Goal: Information Seeking & Learning: Check status

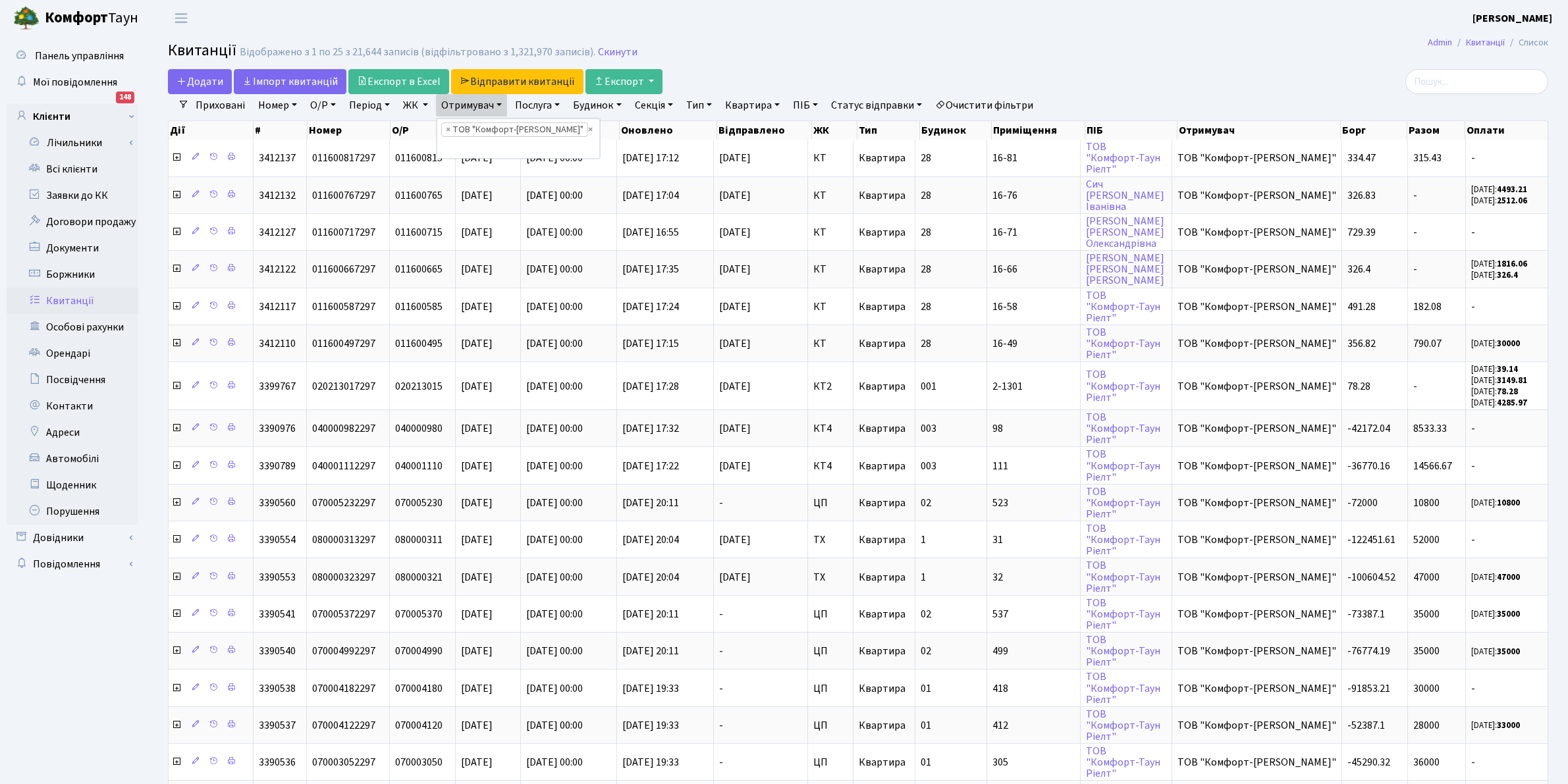
select select "2"
select select "25"
click at [68, 297] on link "Квитанції" at bounding box center [72, 301] width 132 height 26
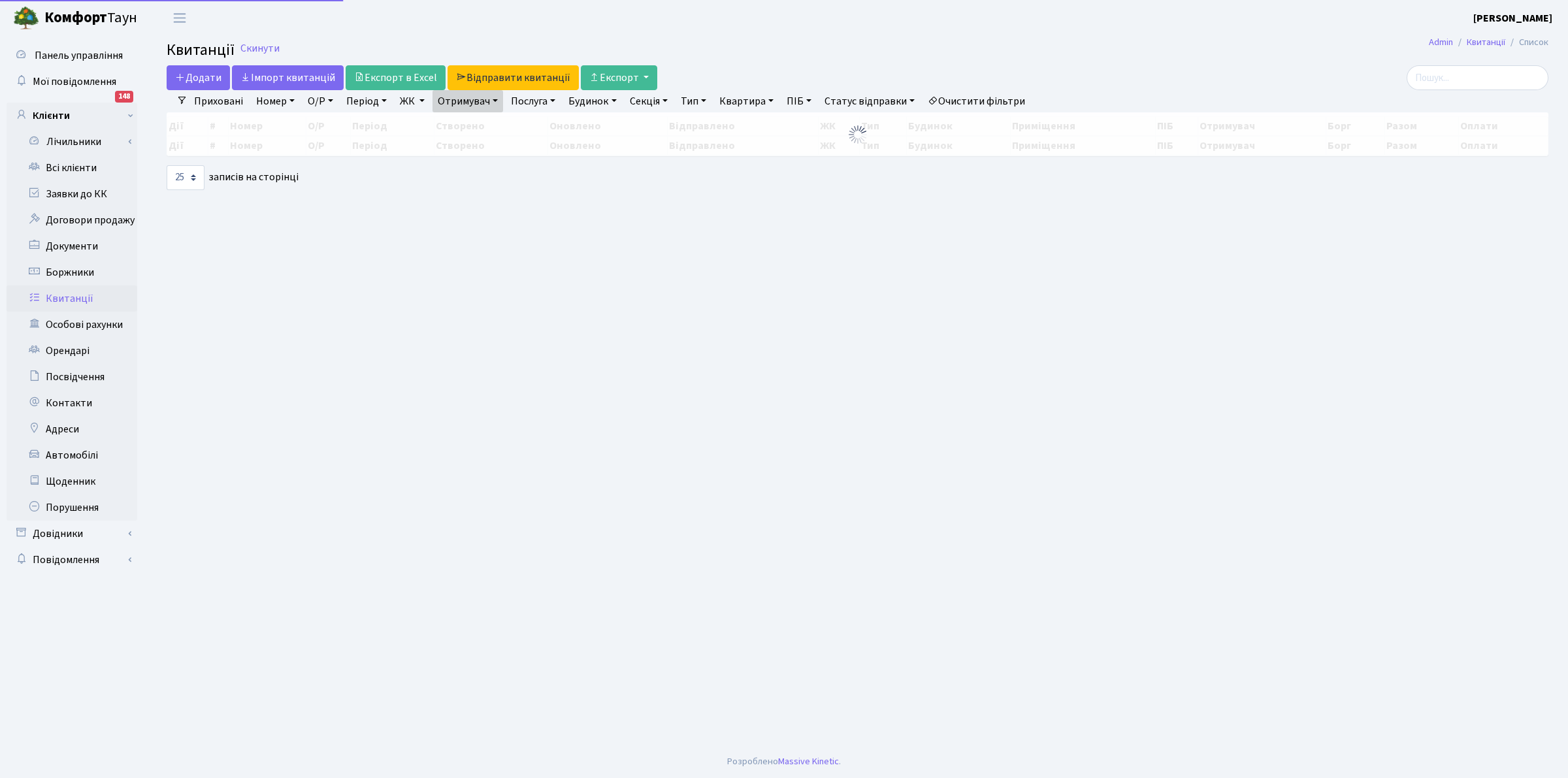
select select "25"
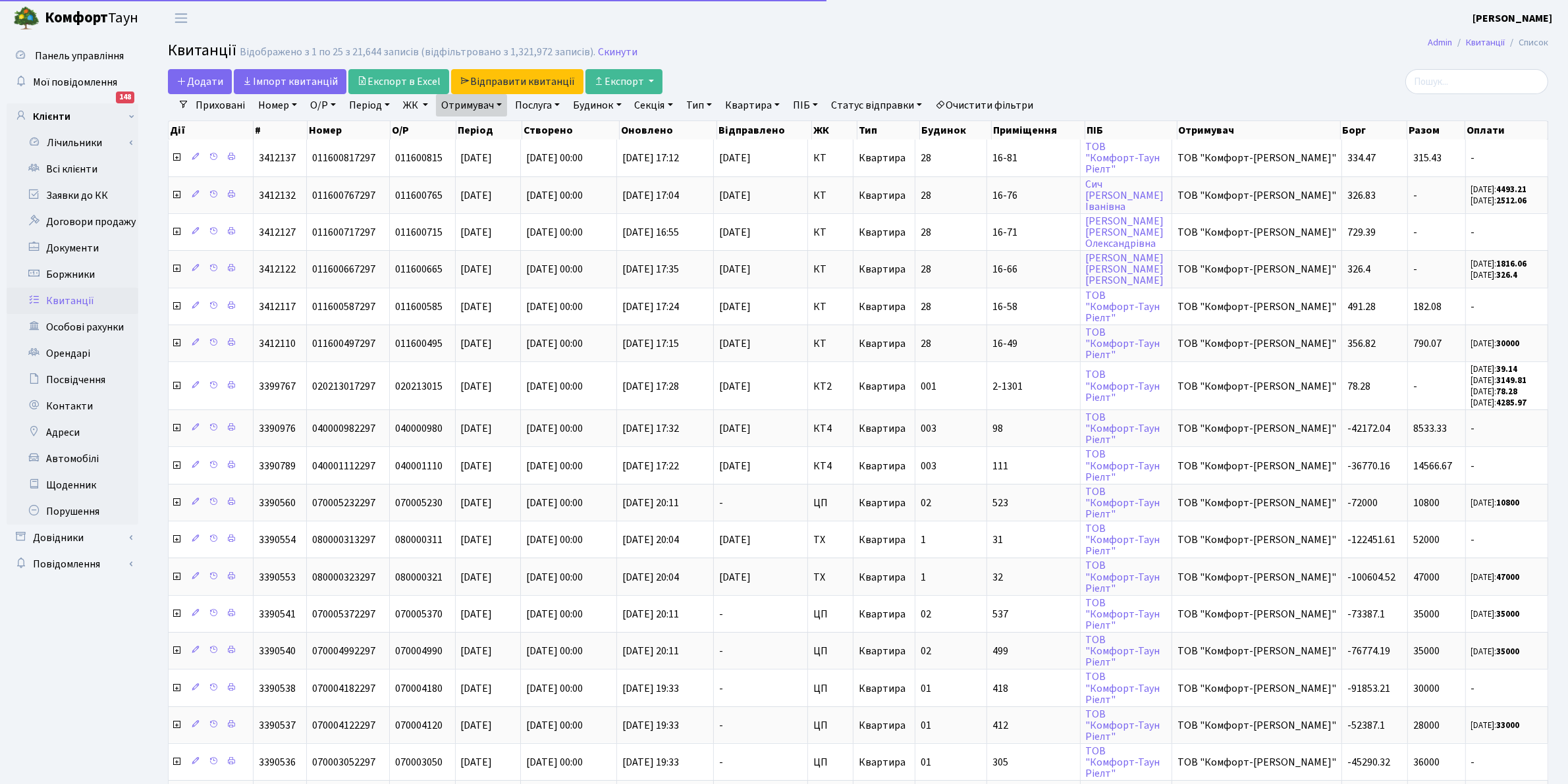
click at [269, 46] on div "Відображено з 1 по 25 з 21,644 записів (відфільтровано з 1,321,972 записів)." at bounding box center [417, 52] width 355 height 12
click at [614, 48] on link "Скинути" at bounding box center [617, 52] width 39 height 12
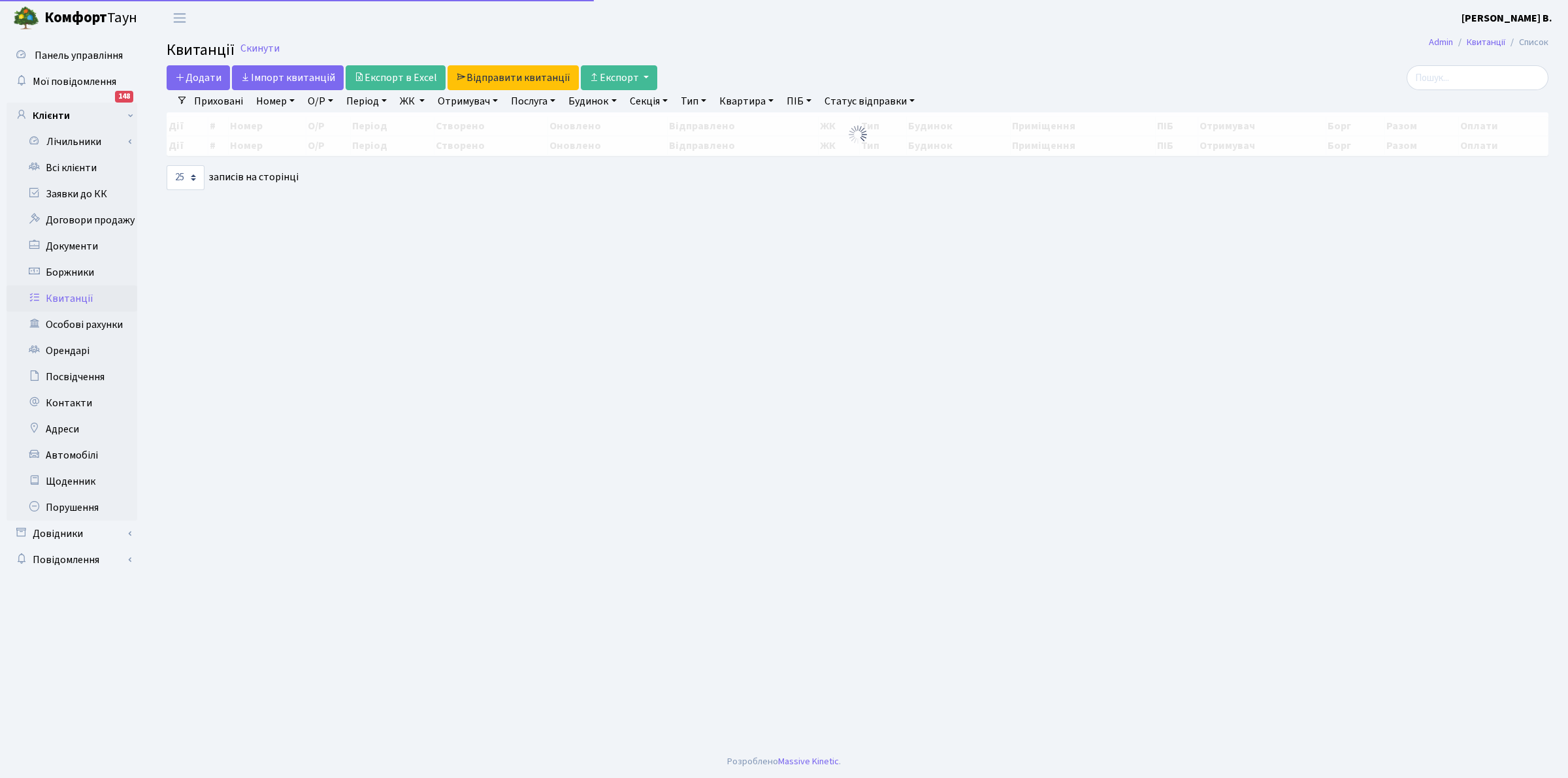
select select "25"
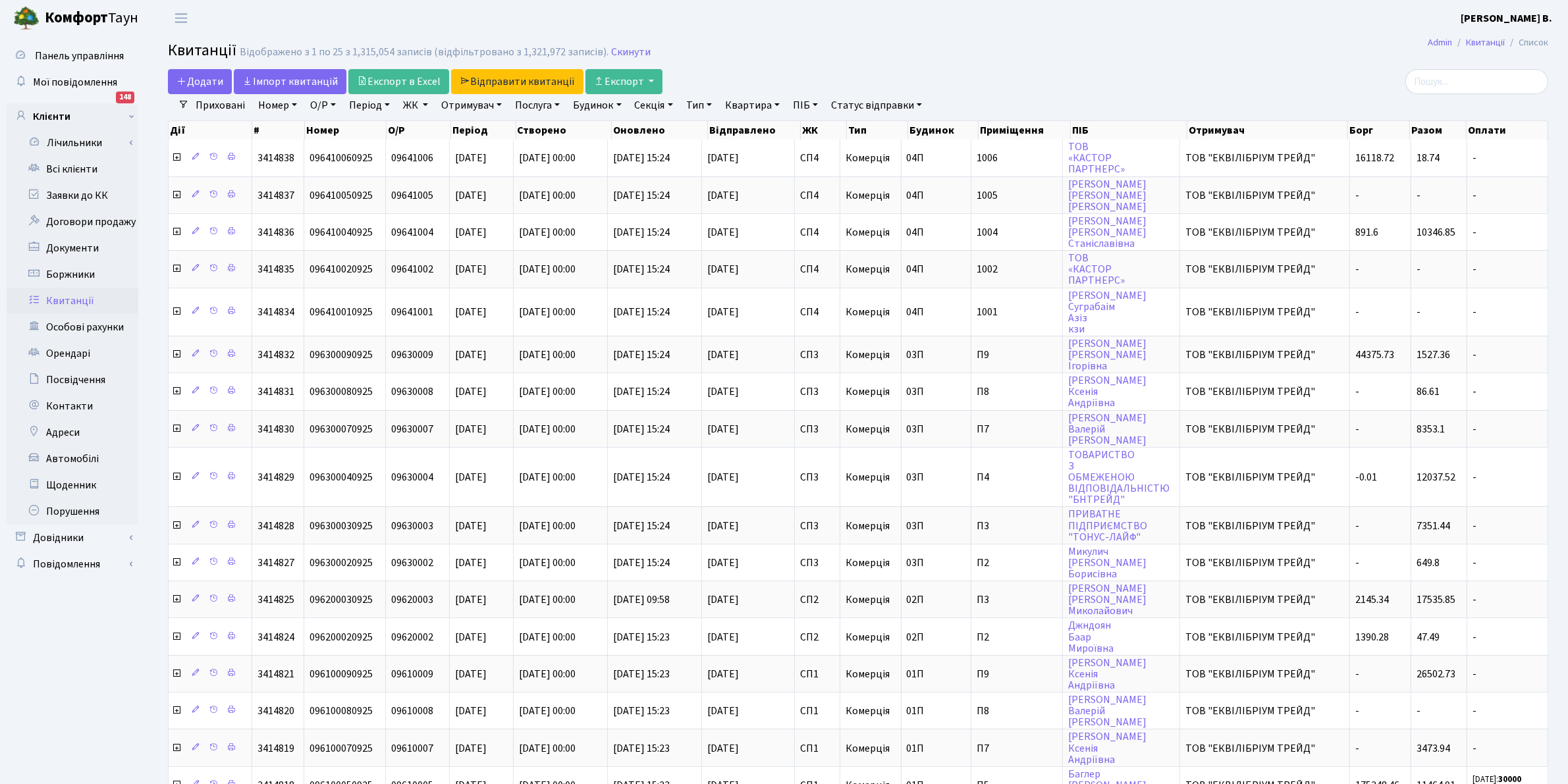
click at [410, 104] on link "ЖК" at bounding box center [415, 105] width 36 height 22
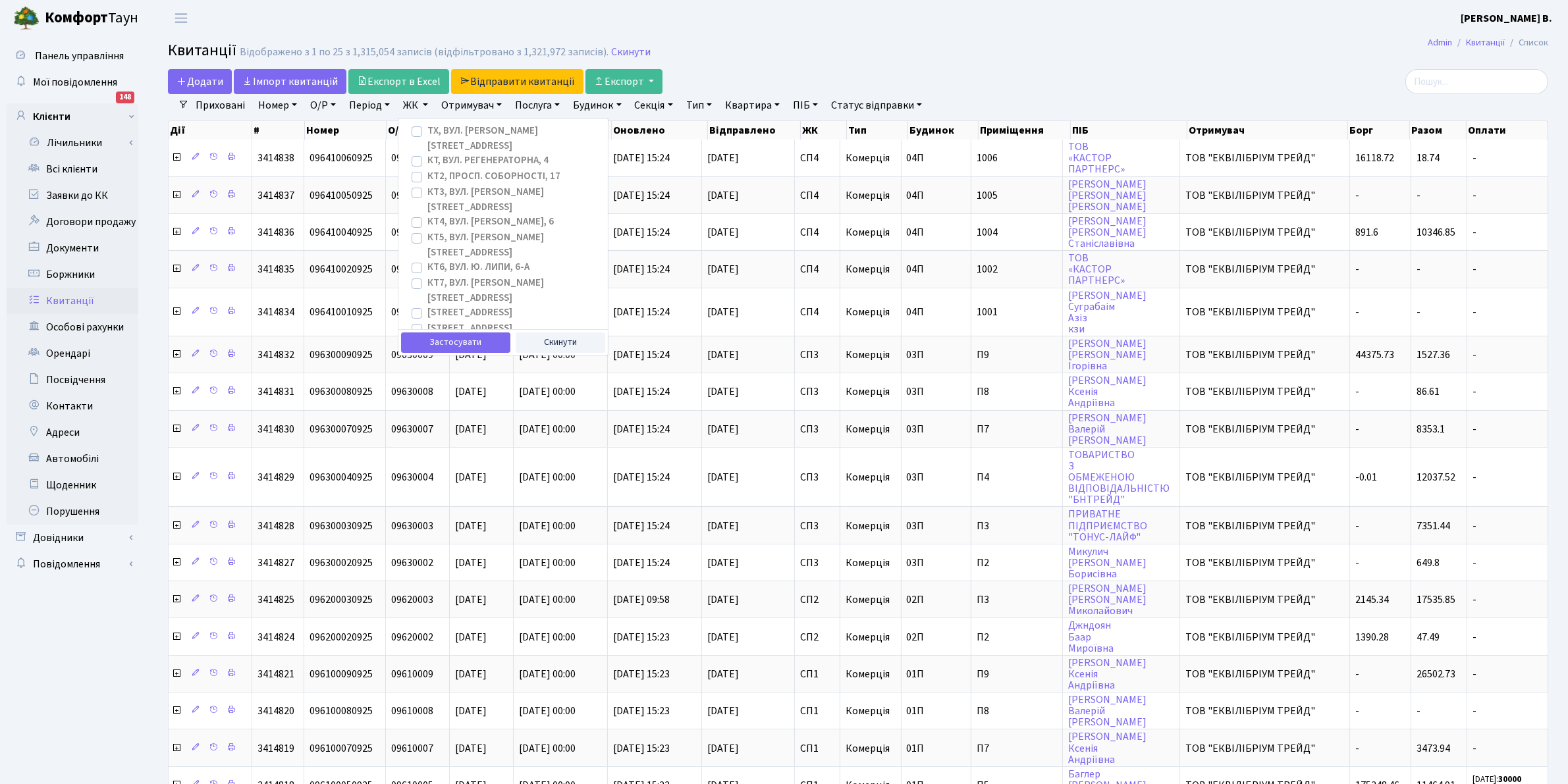
click at [741, 104] on link "Квартира" at bounding box center [752, 105] width 65 height 22
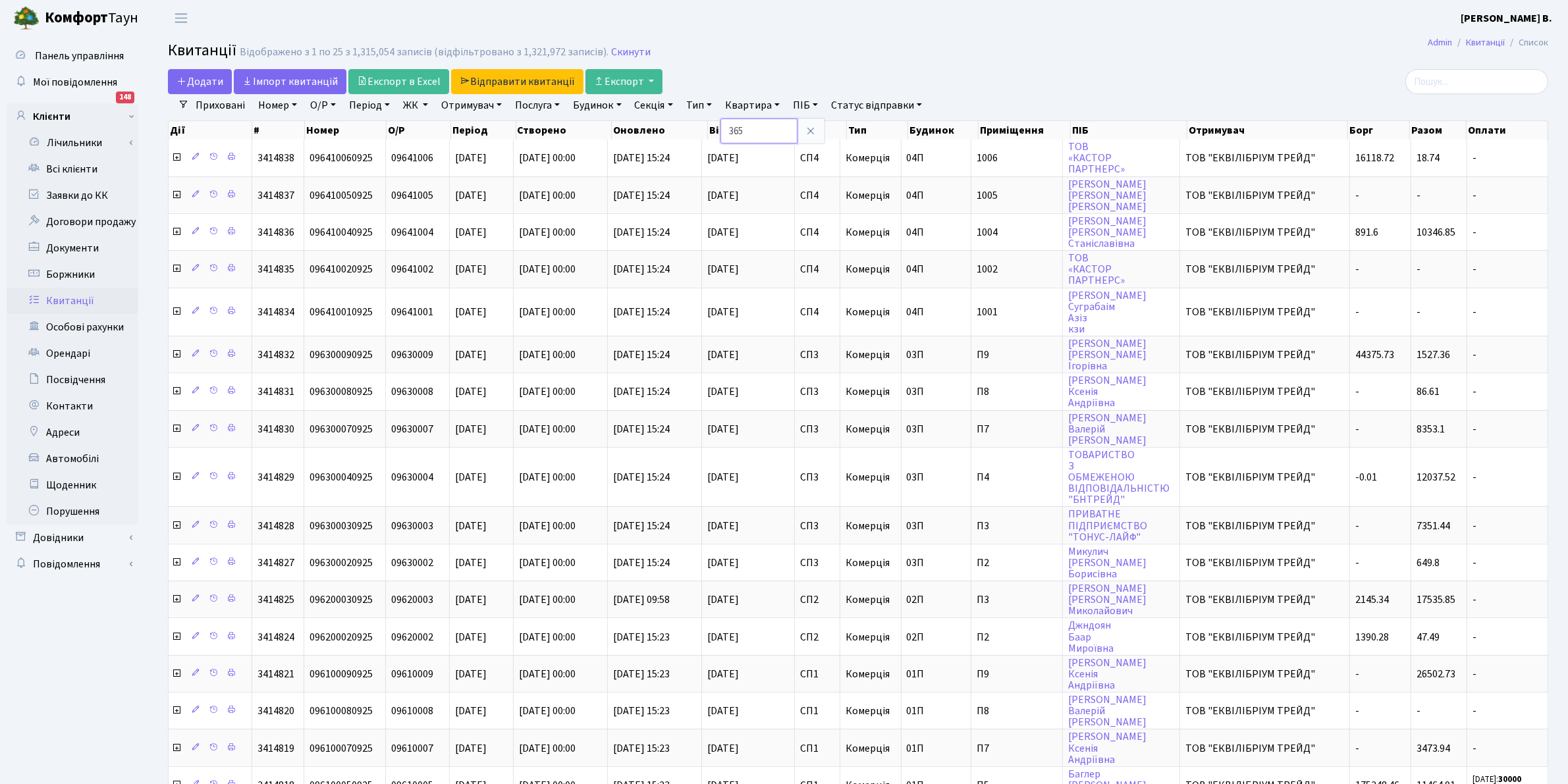
type input "365"
drag, startPoint x: 798, startPoint y: 22, endPoint x: 547, endPoint y: 99, distance: 262.5
click at [795, 21] on header "Комфорт Таун Клишко І. В. Мій обліковий запис Вийти" at bounding box center [784, 18] width 1568 height 37
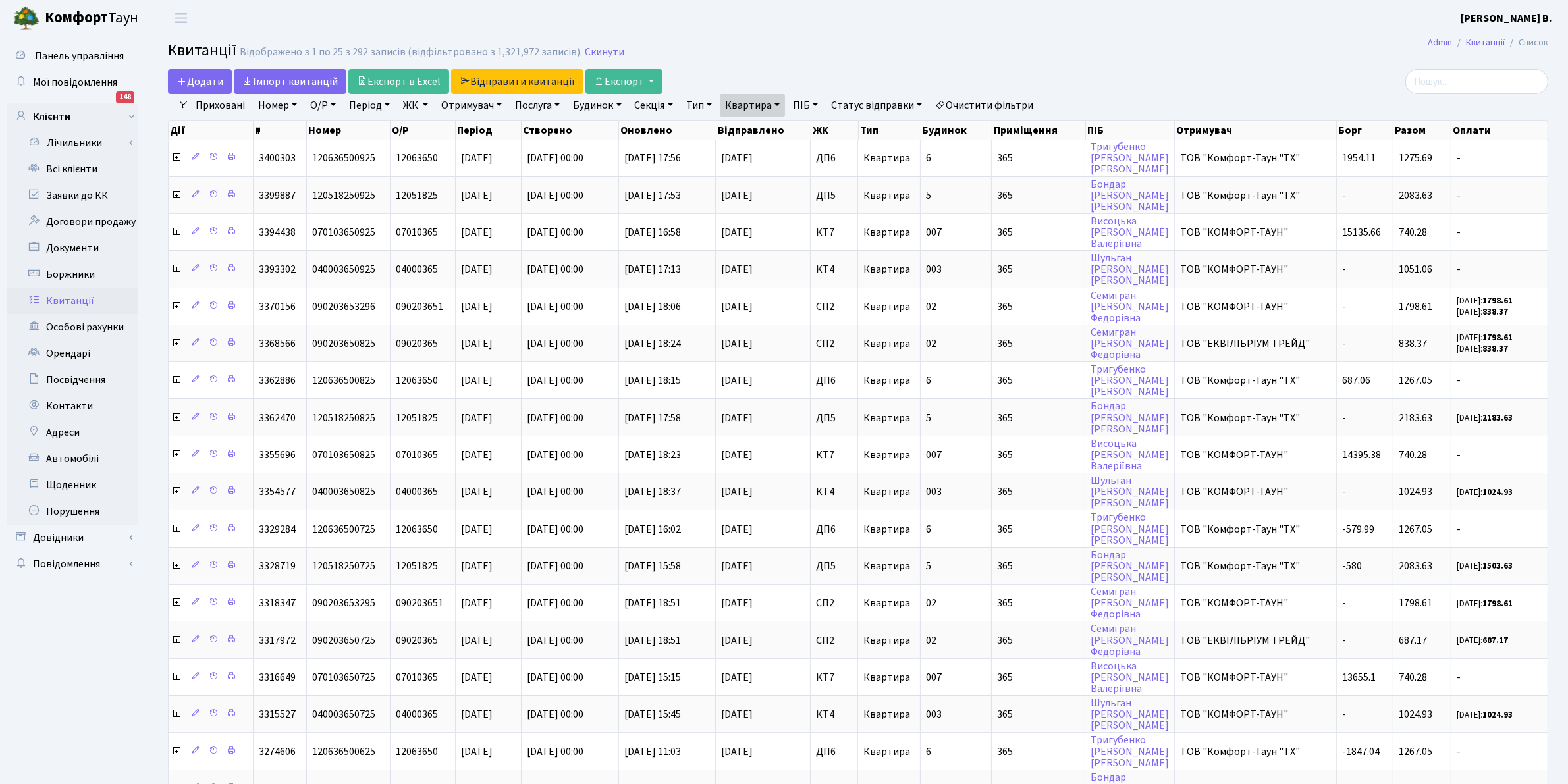
click at [422, 108] on link "ЖК" at bounding box center [415, 105] width 36 height 22
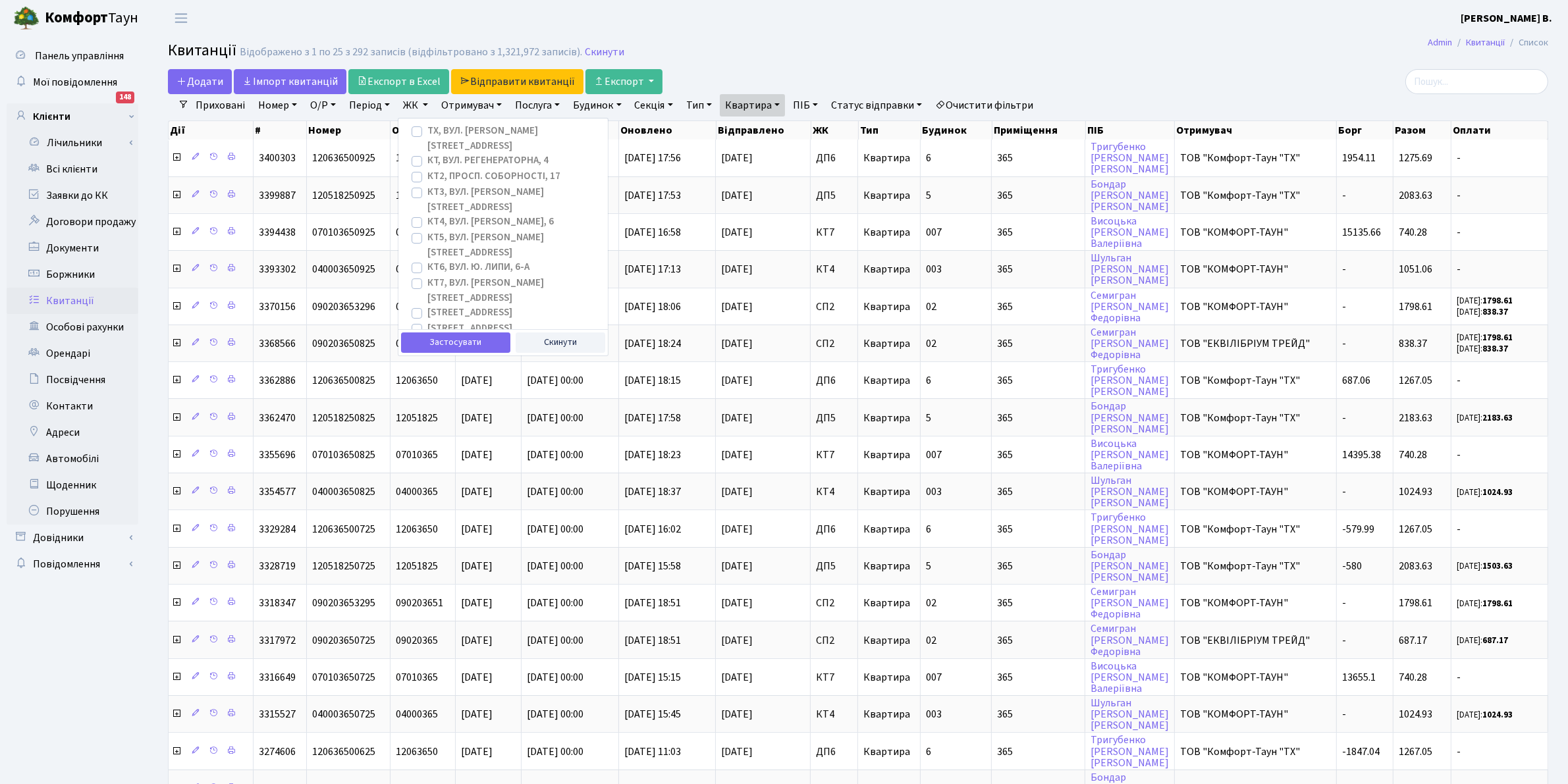
click at [487, 321] on label "[STREET_ADDRESS]" at bounding box center [470, 329] width 85 height 15
click at [436, 321] on input "[STREET_ADDRESS]" at bounding box center [431, 325] width 9 height 9
checkbox input "true"
click at [461, 343] on button "Застосувати" at bounding box center [455, 342] width 110 height 20
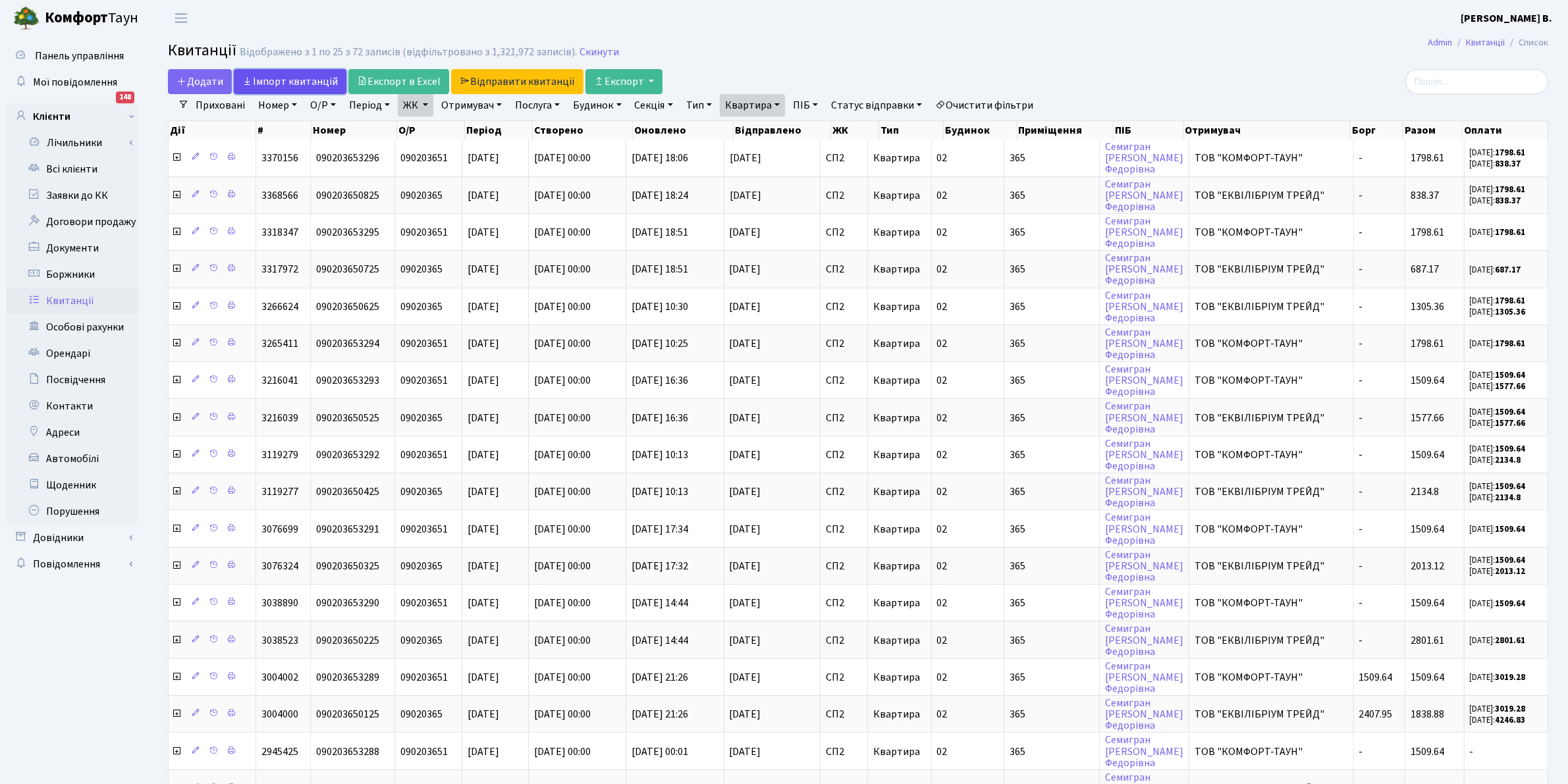
click at [288, 73] on link "Iмпорт квитанцій" at bounding box center [289, 82] width 112 height 25
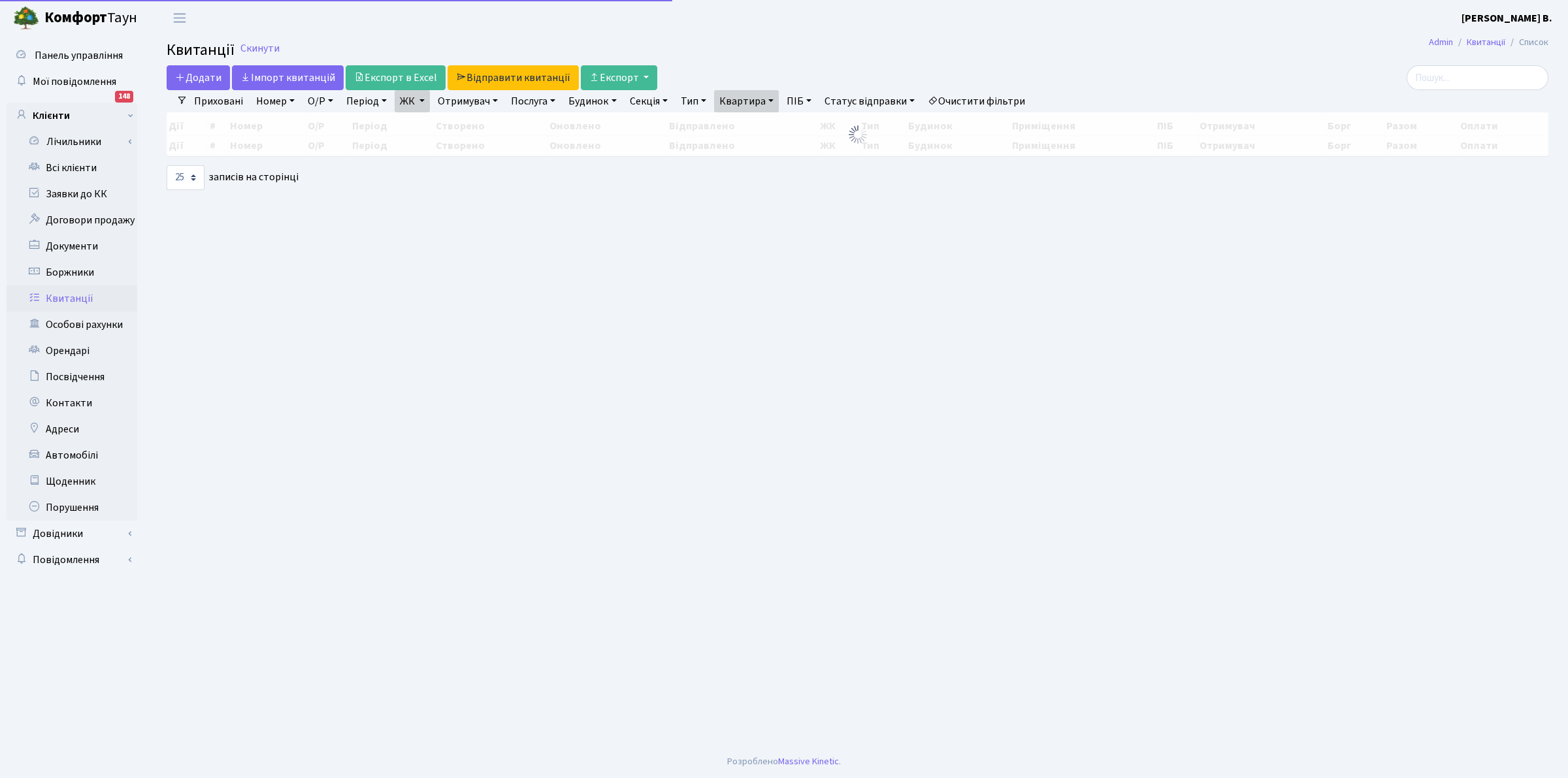
select select "25"
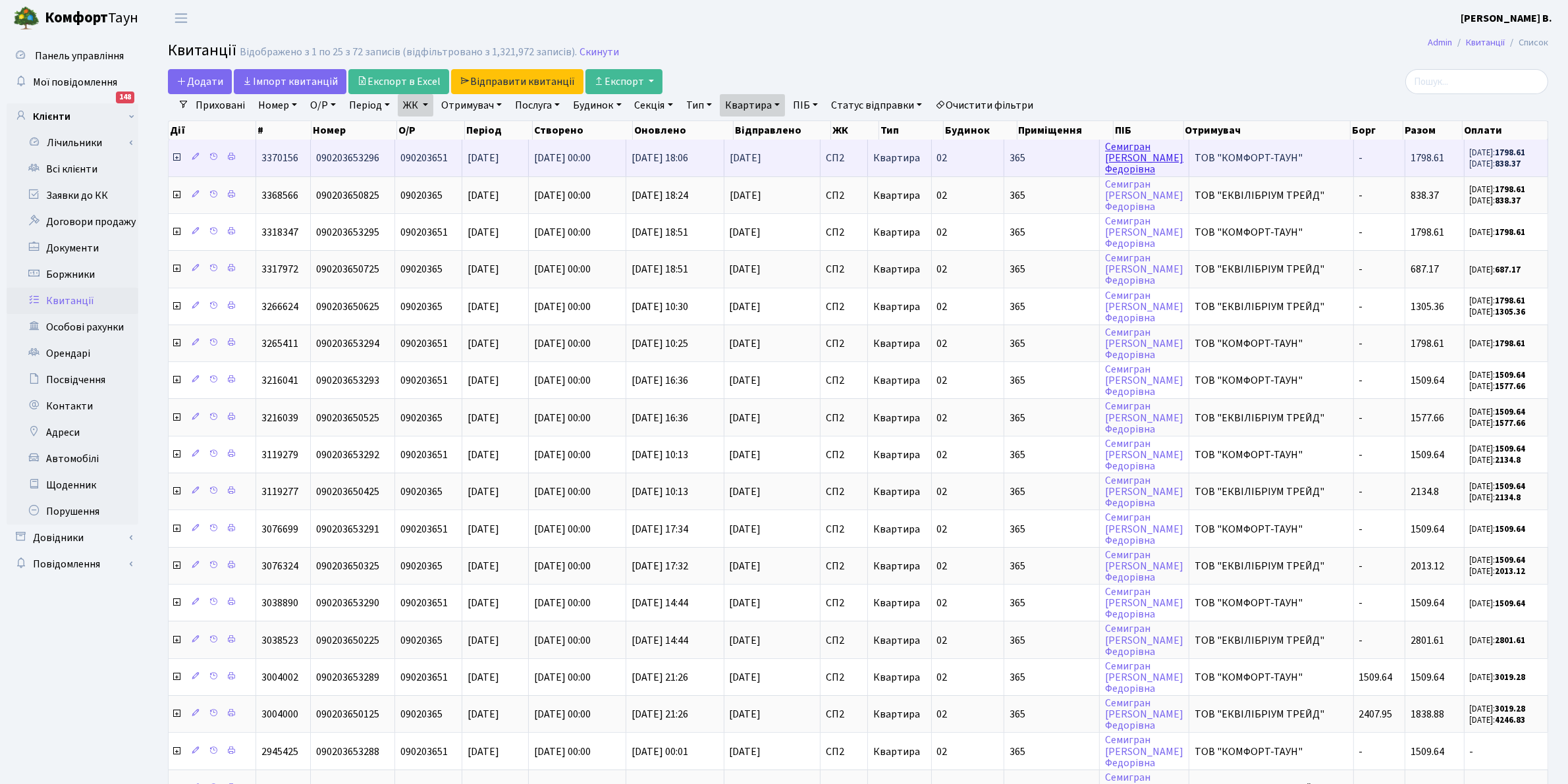
click at [1143, 163] on link "[PERSON_NAME]" at bounding box center [1144, 158] width 79 height 37
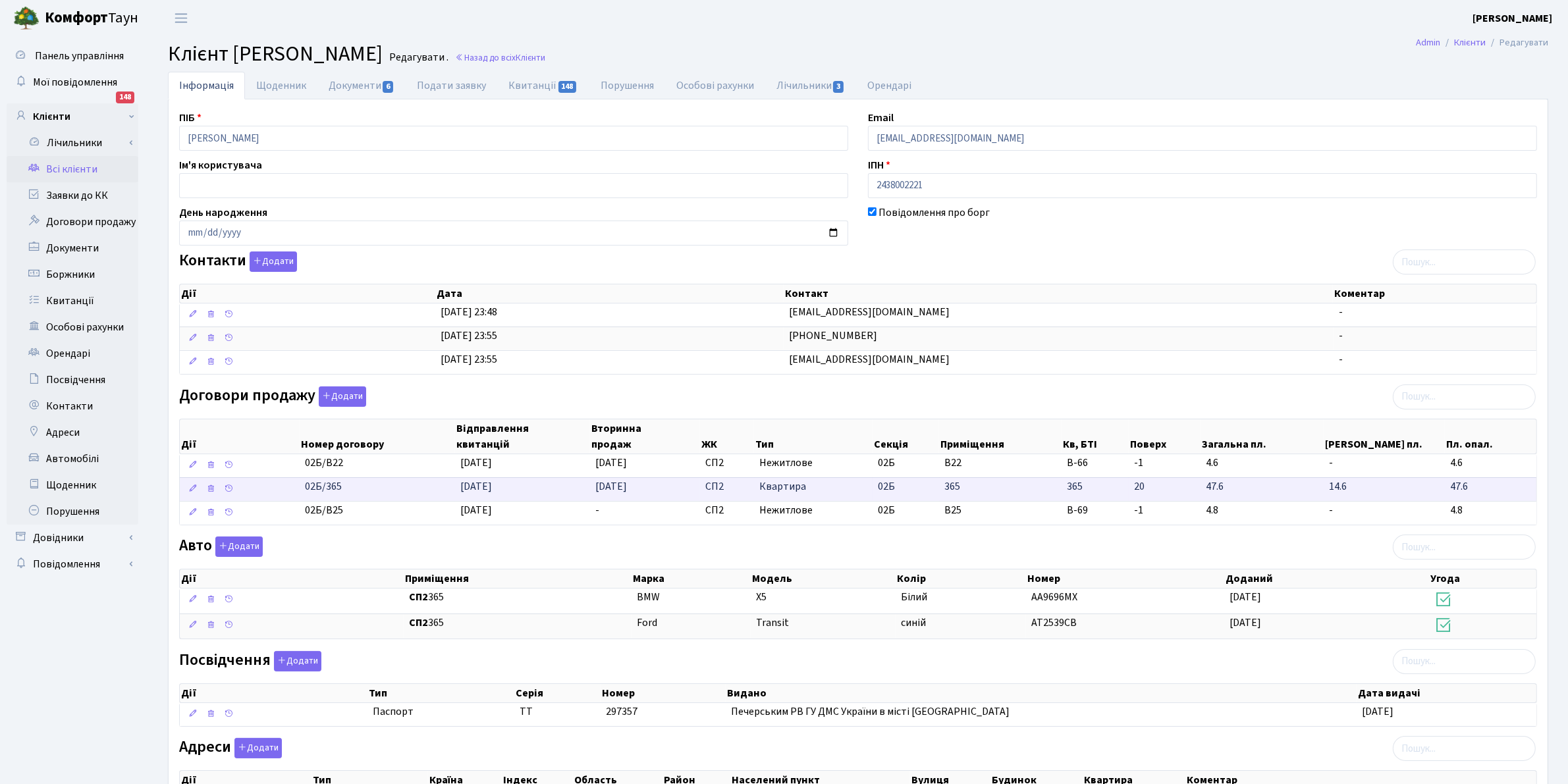
click at [1079, 491] on span "365" at bounding box center [1094, 487] width 57 height 15
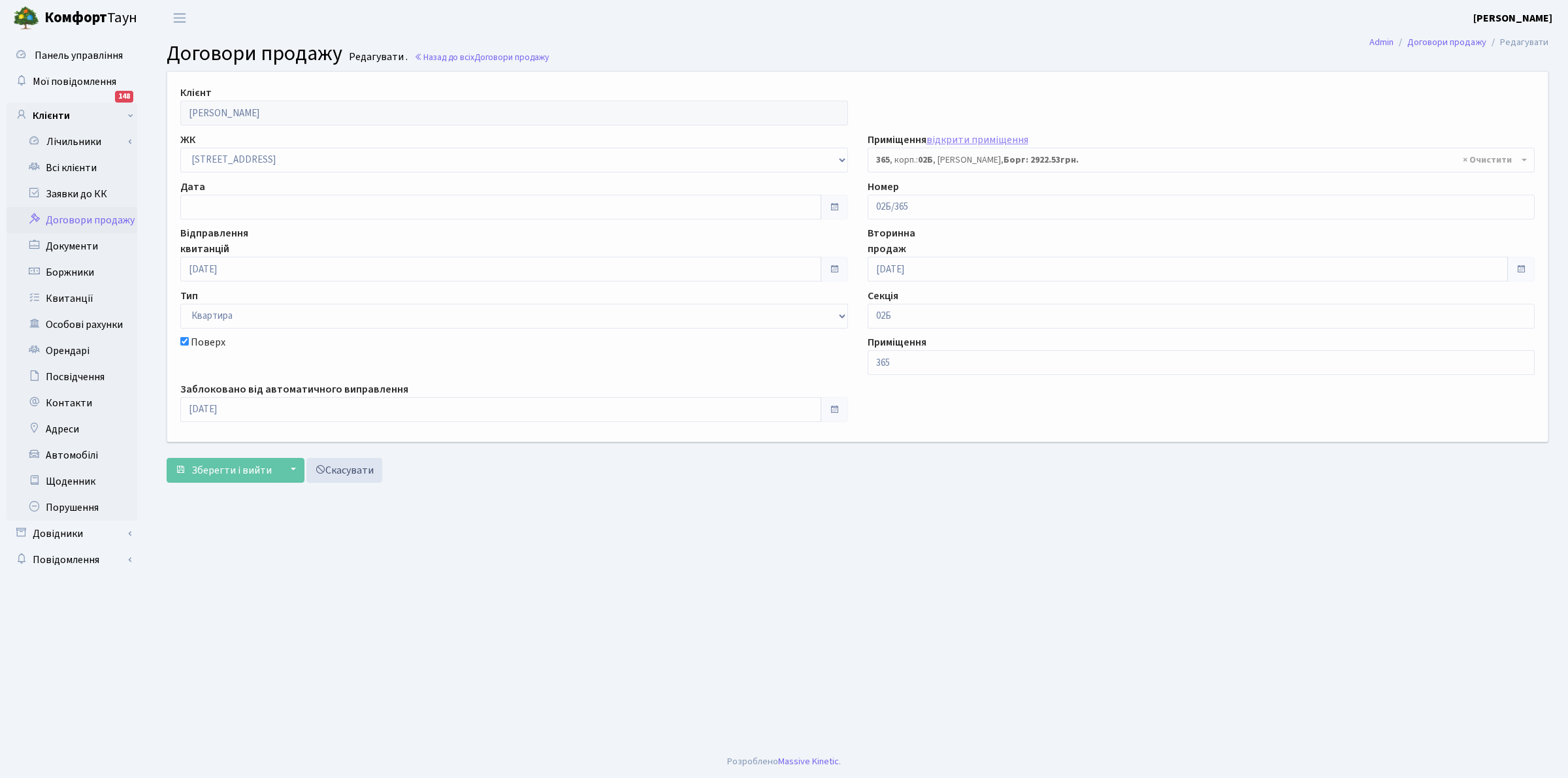
select select "20615"
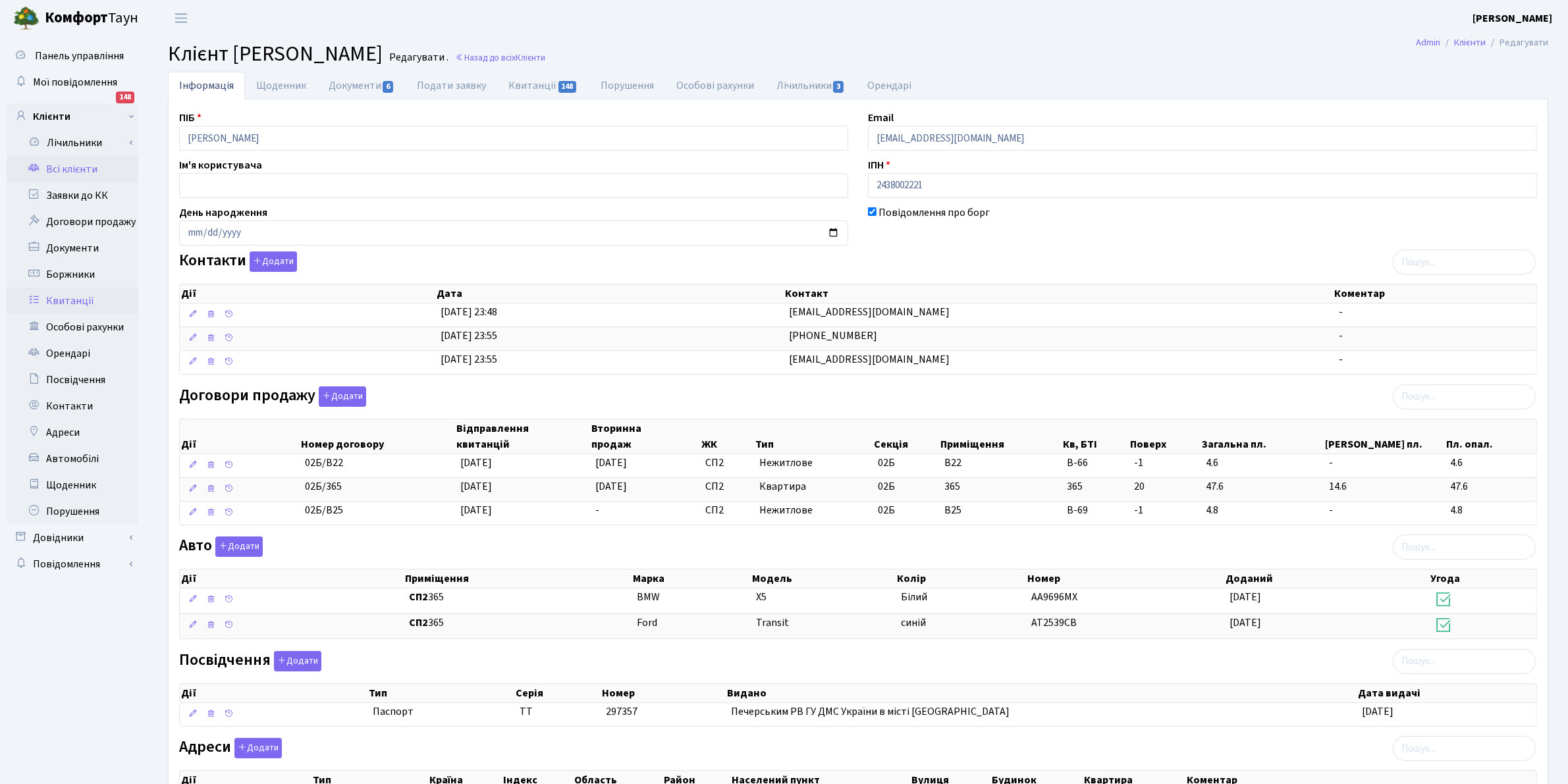
click at [73, 297] on link "Квитанції" at bounding box center [72, 301] width 132 height 26
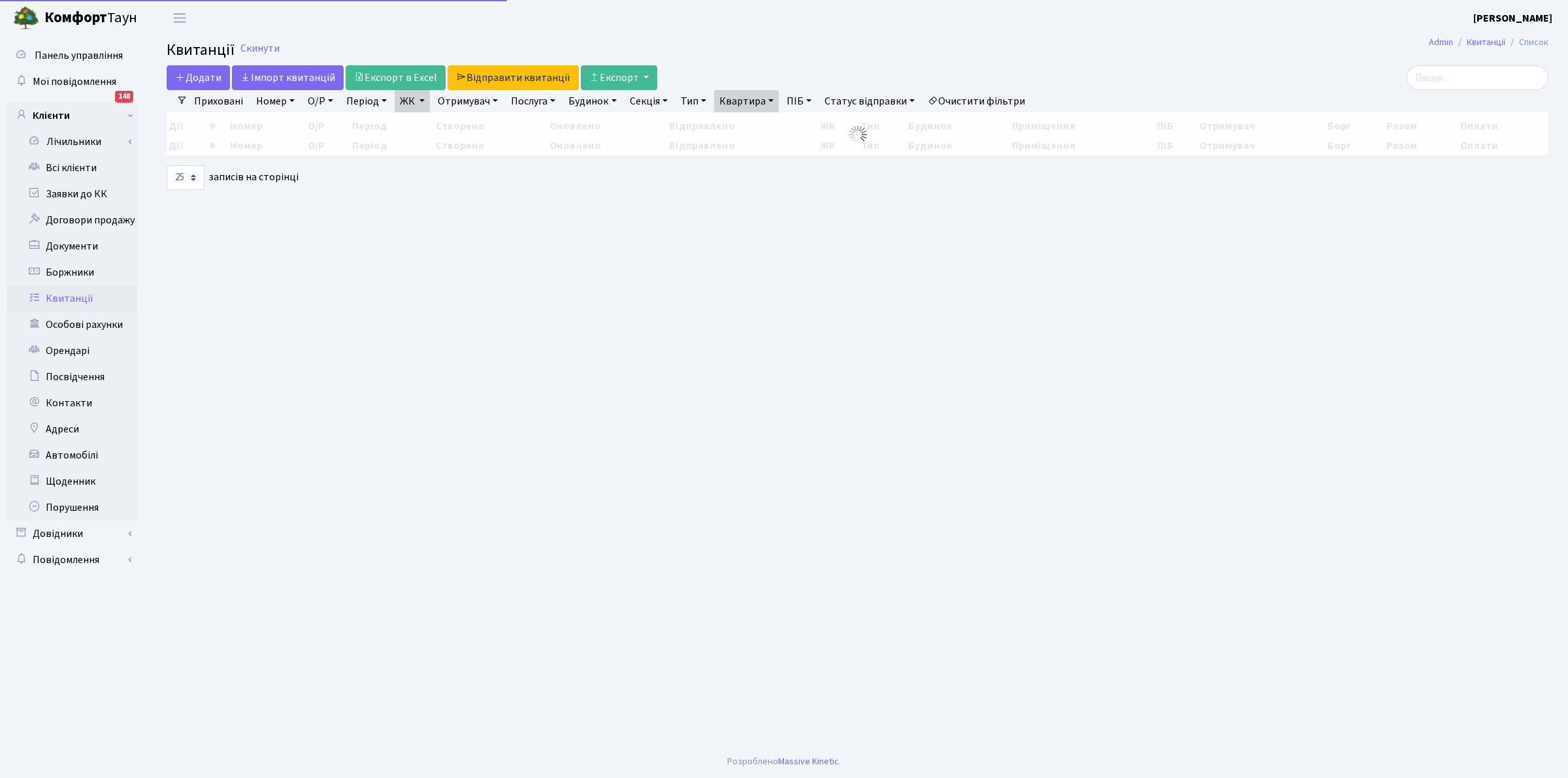
select select "25"
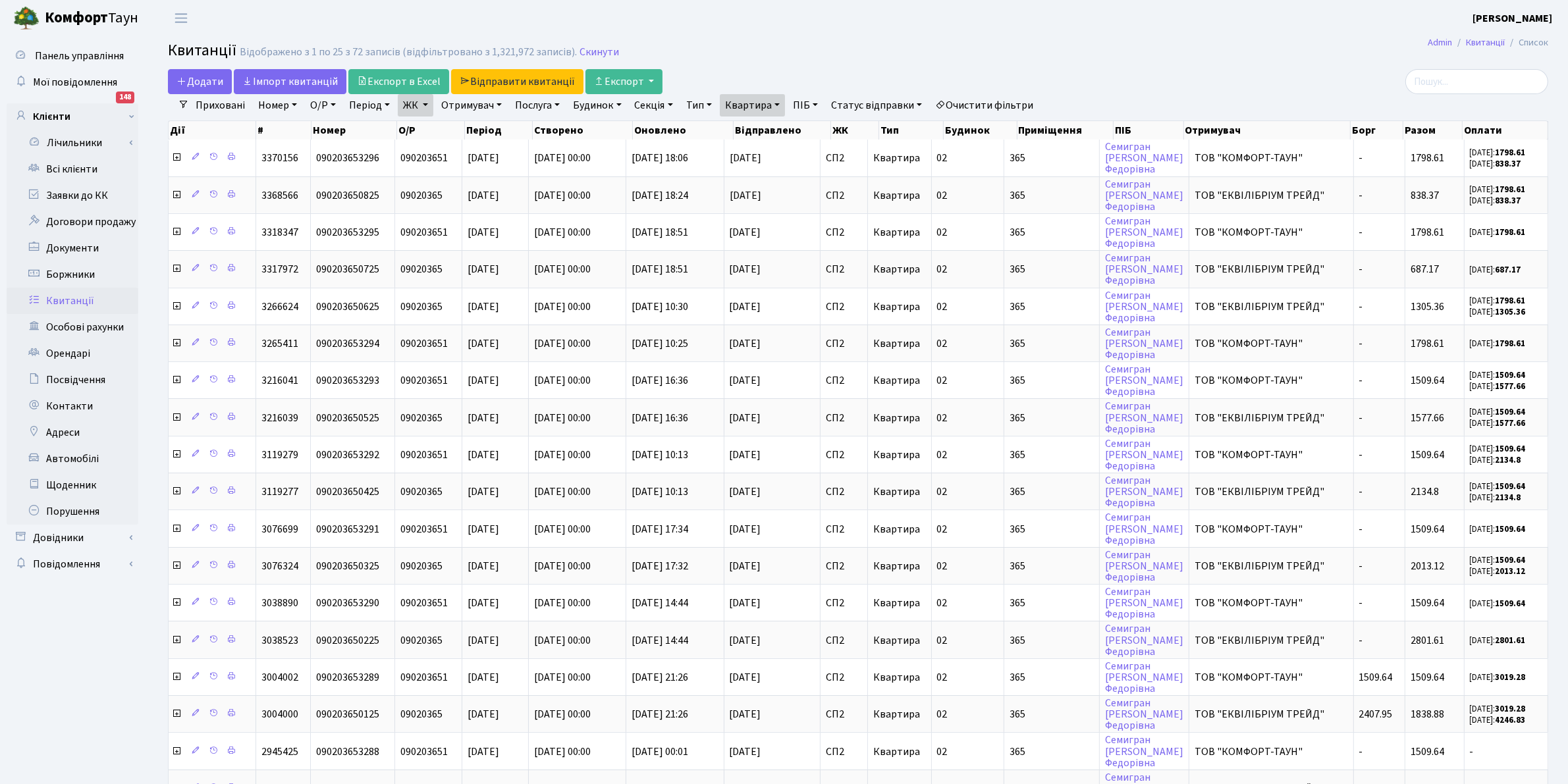
click at [1087, 61] on h2 "Квитанції Відображено з 1 по 25 з 72 записів (відфільтровано з 1,321,972 записі…" at bounding box center [858, 52] width 1381 height 22
drag, startPoint x: 1124, startPoint y: 55, endPoint x: 1075, endPoint y: 7, distance: 68.6
click at [1124, 53] on h2 "Квитанції Відображено з 1 по 25 з 72 записів (відфільтровано з 1,321,972 записі…" at bounding box center [858, 52] width 1381 height 22
click at [263, 83] on link "Iмпорт квитанцій" at bounding box center [289, 82] width 112 height 25
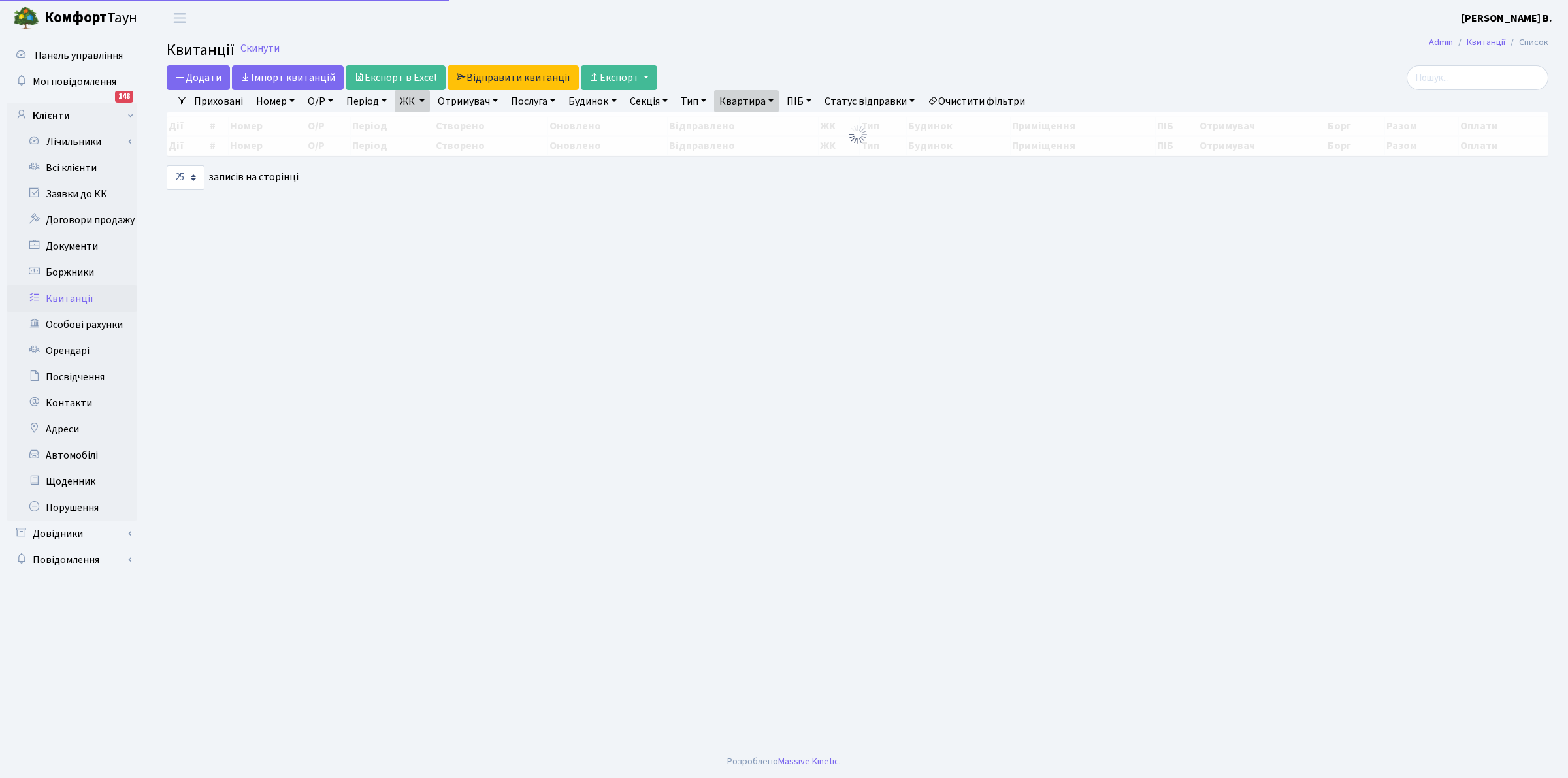
select select "25"
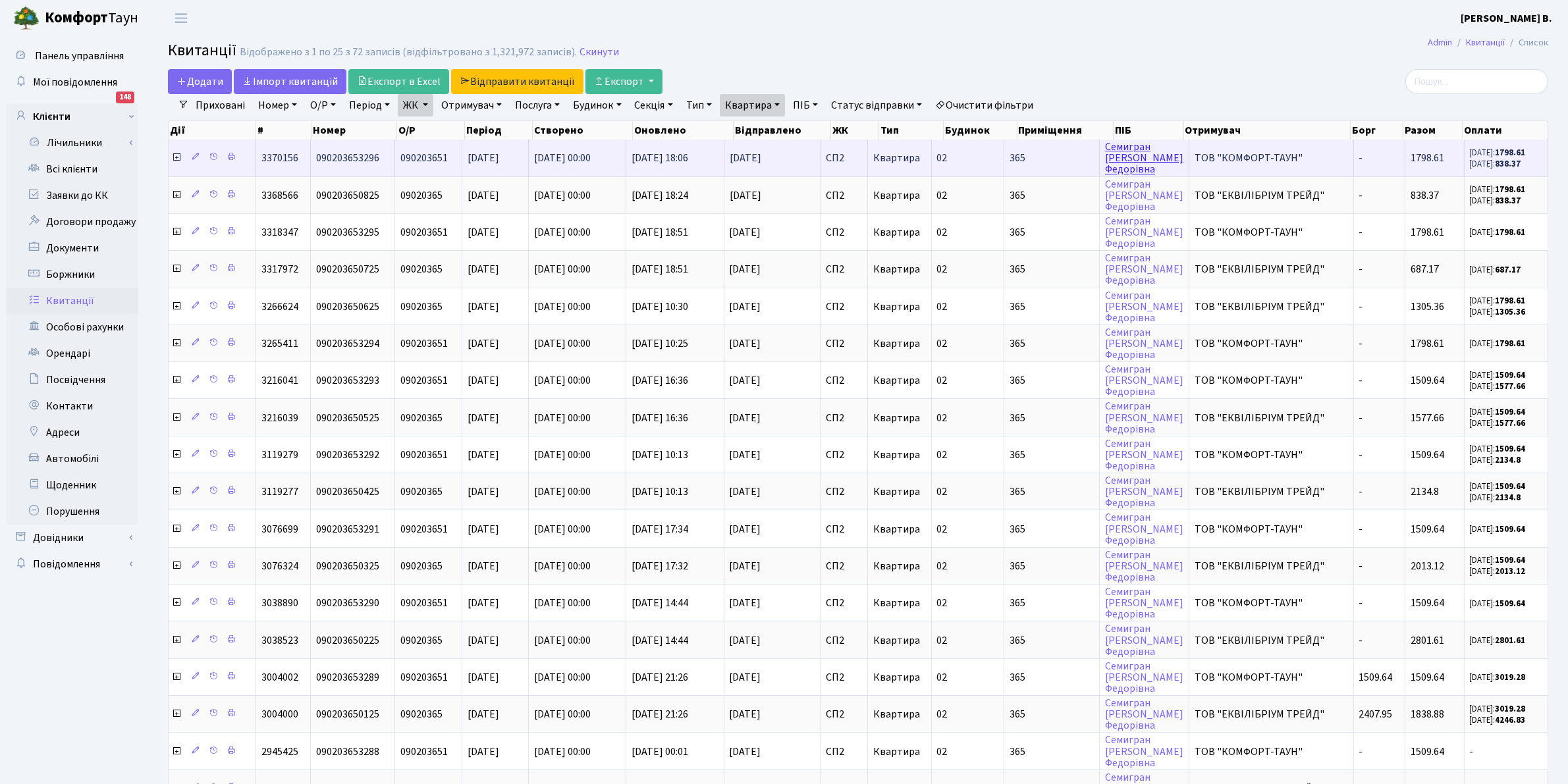
click at [1146, 159] on link "[PERSON_NAME]" at bounding box center [1144, 158] width 79 height 37
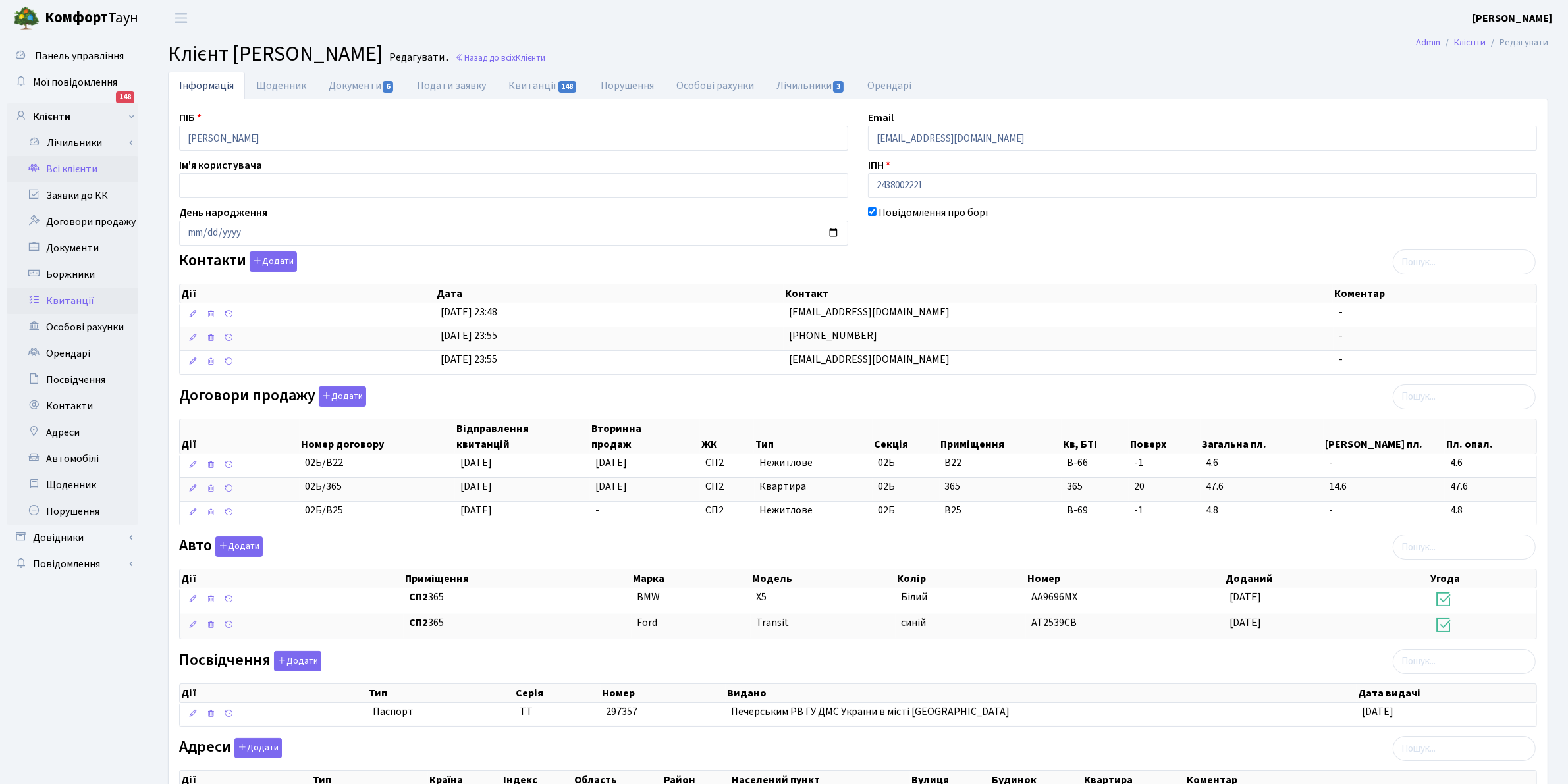
click at [54, 293] on link "Квитанції" at bounding box center [72, 301] width 132 height 26
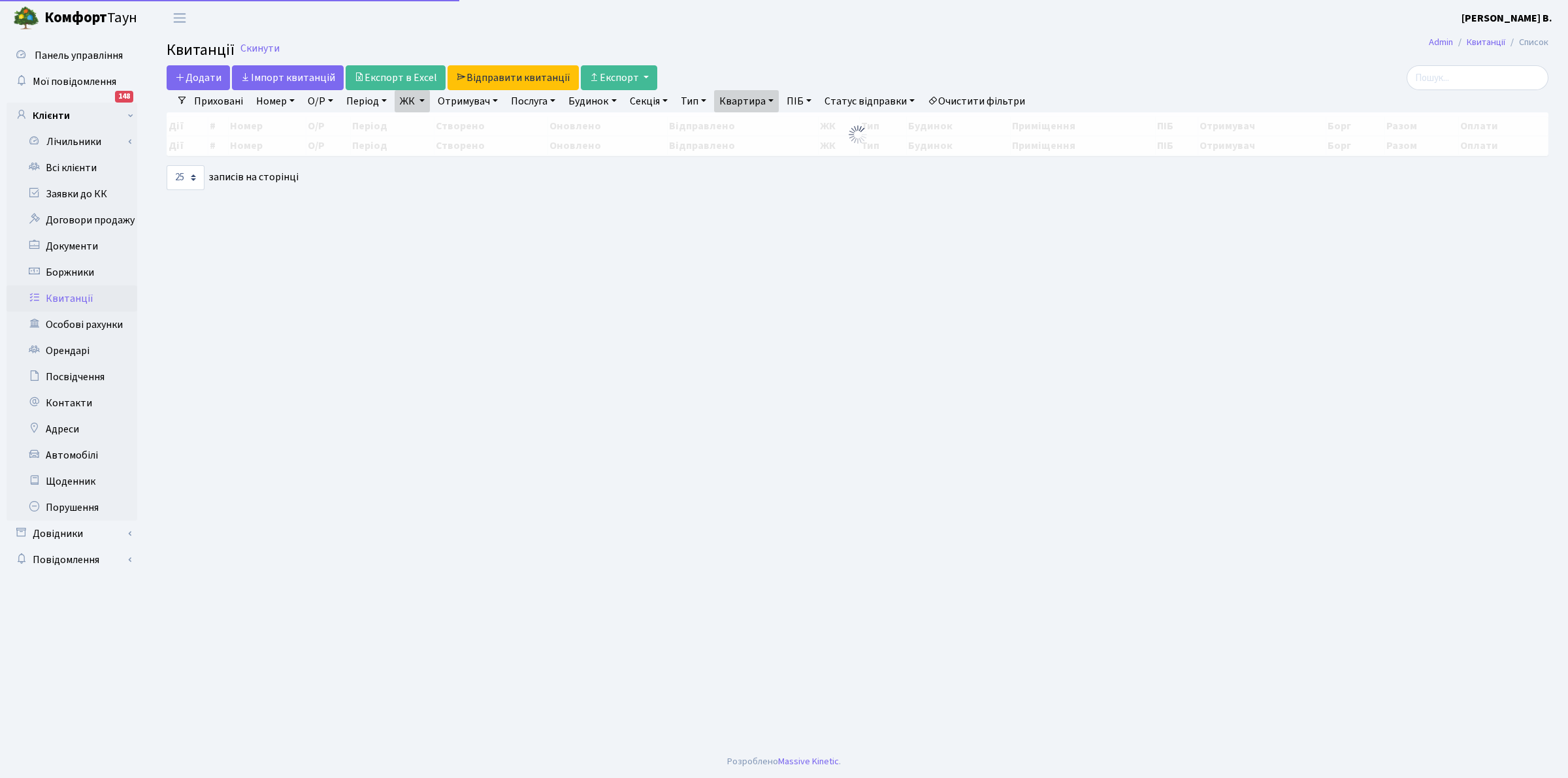
select select "25"
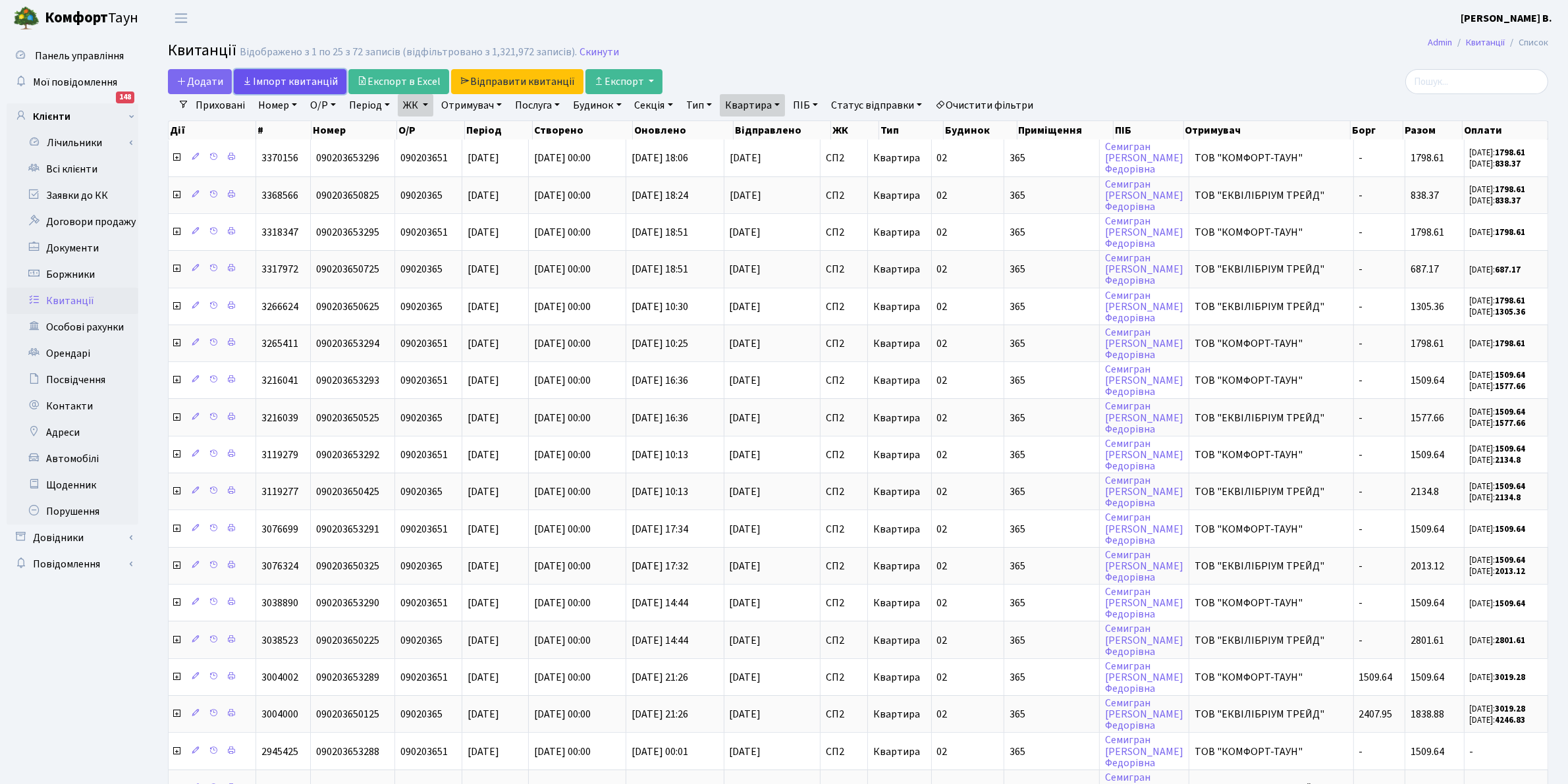
click at [303, 77] on link "Iмпорт квитанцій" at bounding box center [289, 82] width 112 height 25
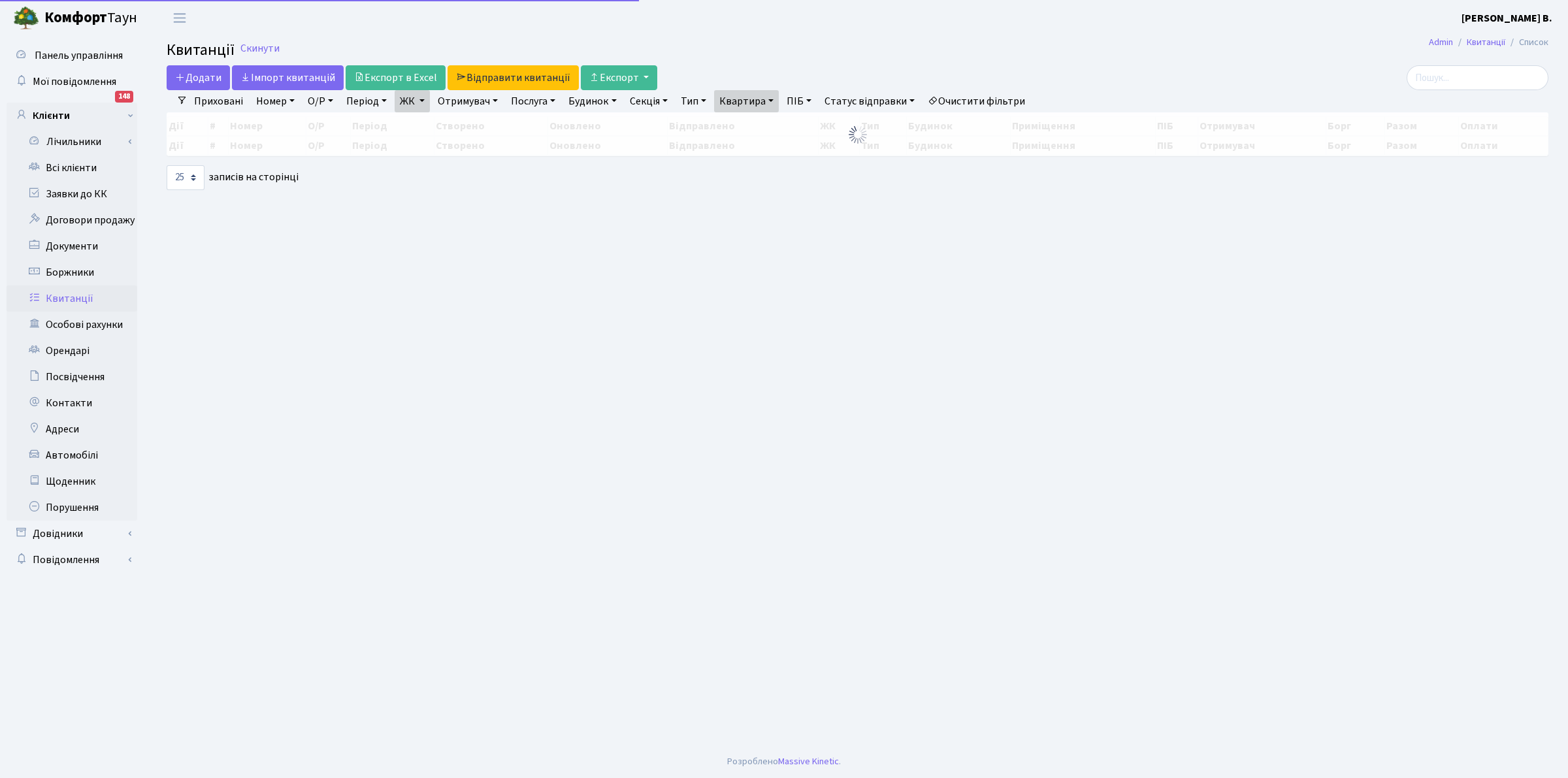
select select "25"
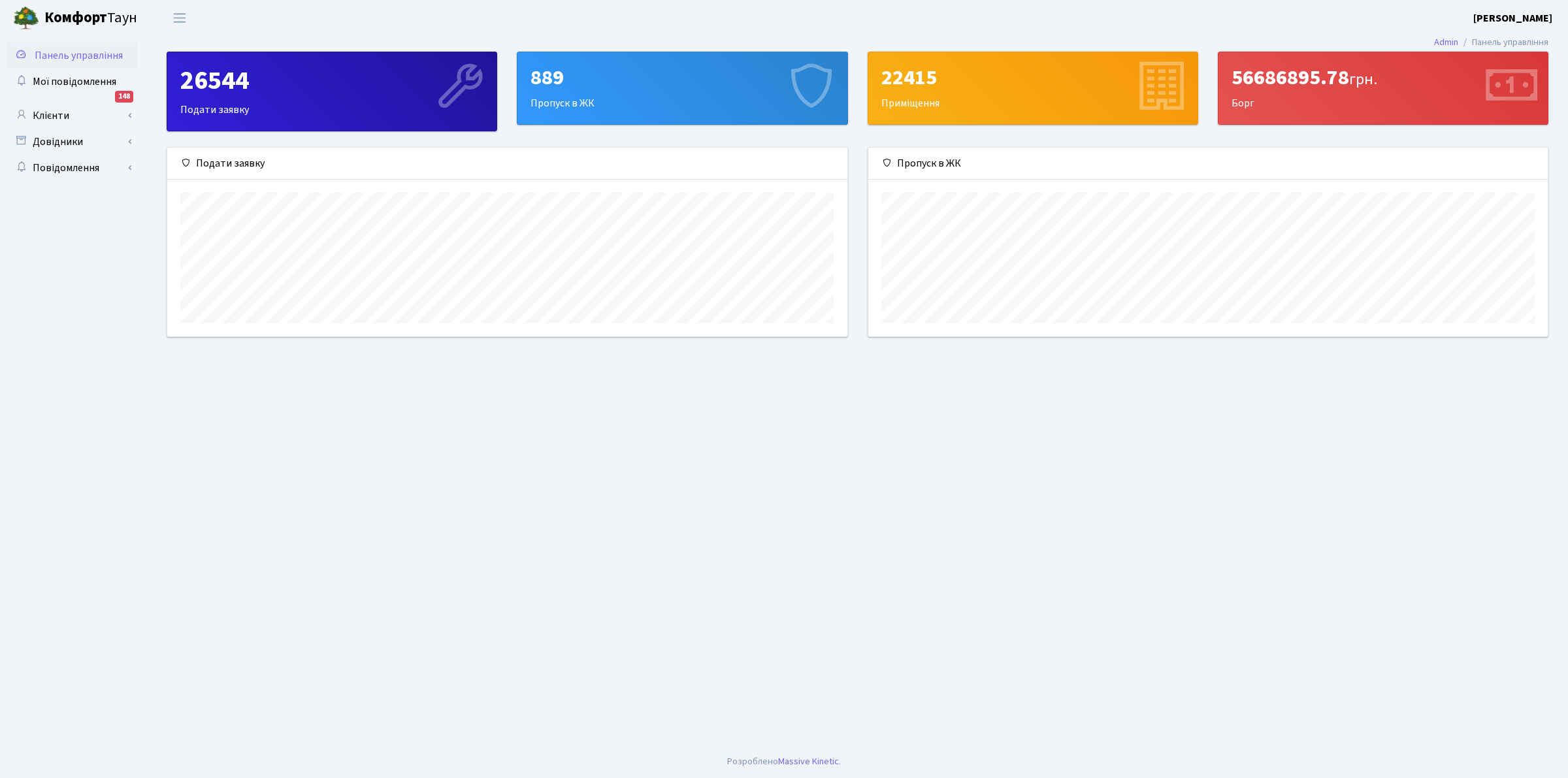
scroll to position [190, 680]
drag, startPoint x: 1111, startPoint y: 447, endPoint x: 1108, endPoint y: 439, distance: 8.5
click at [1112, 442] on main "Admin Панель управління 26544 Подати заявку 889 Пропуск в ЖК 22415 Приміщення 5…" at bounding box center [857, 391] width 1421 height 709
click at [49, 109] on link "Клієнти" at bounding box center [71, 115] width 131 height 26
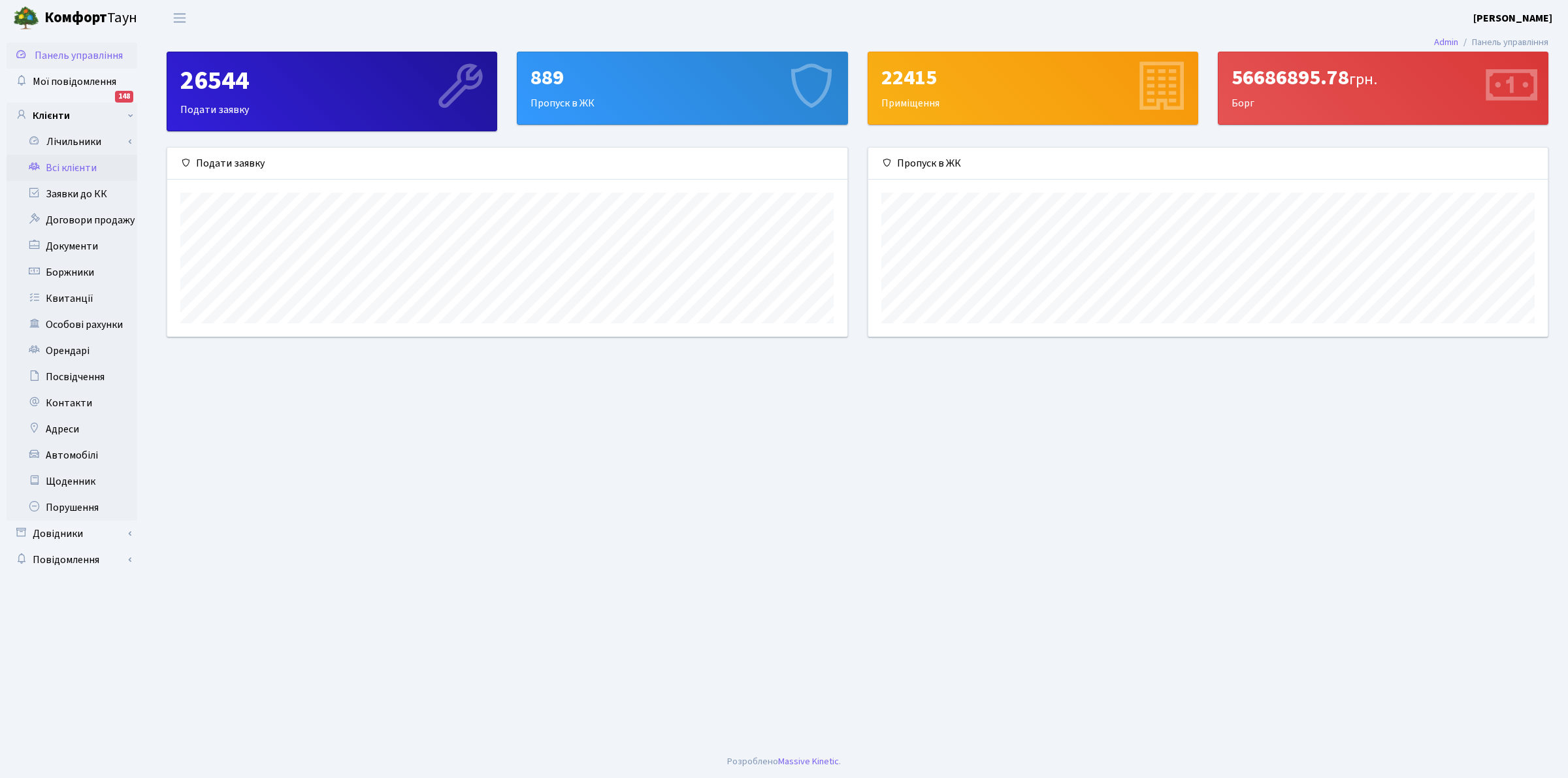
click at [63, 159] on link "Всі клієнти" at bounding box center [71, 167] width 131 height 26
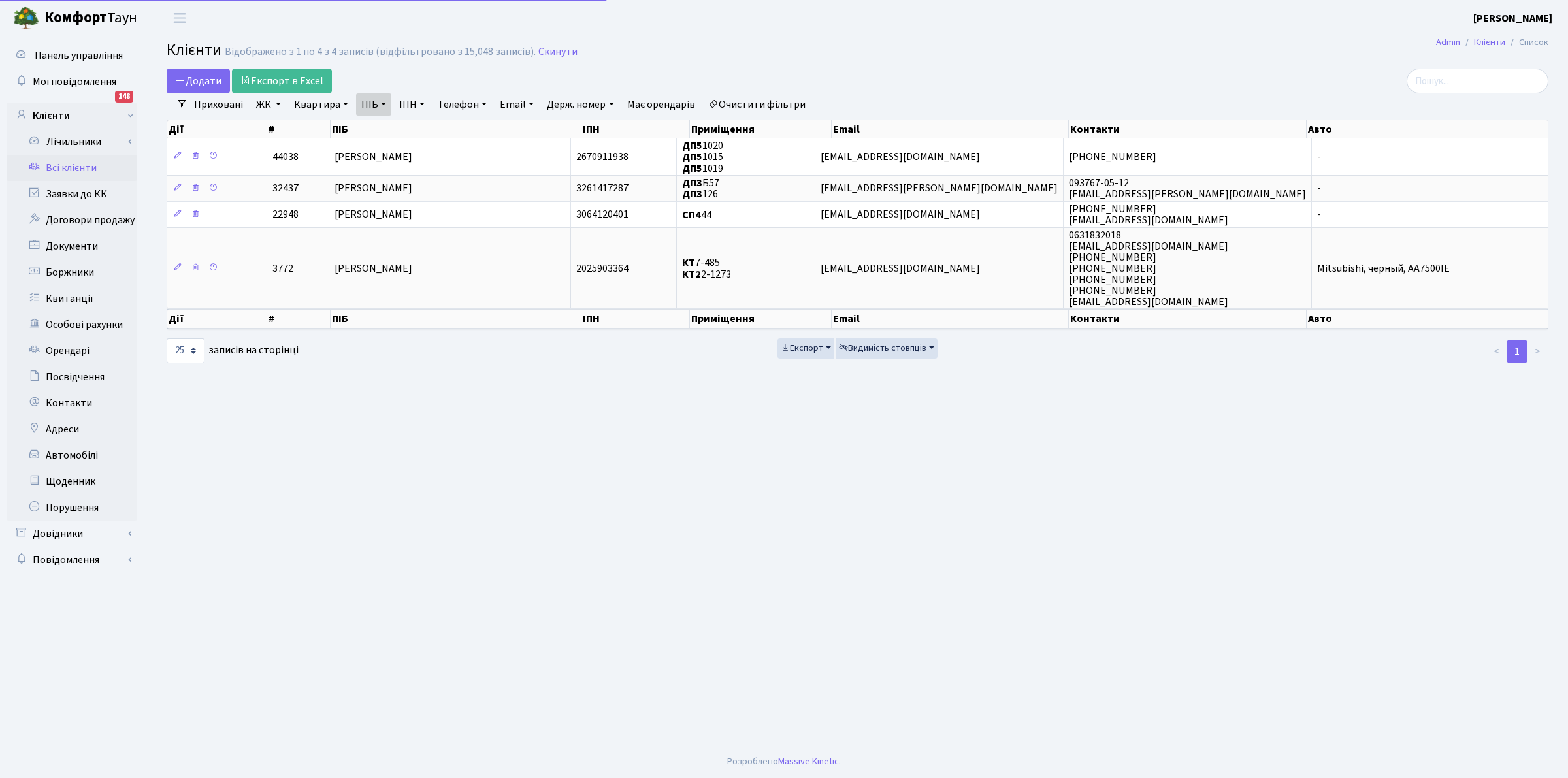
select select "25"
click at [66, 302] on link "Квитанції" at bounding box center [71, 298] width 131 height 26
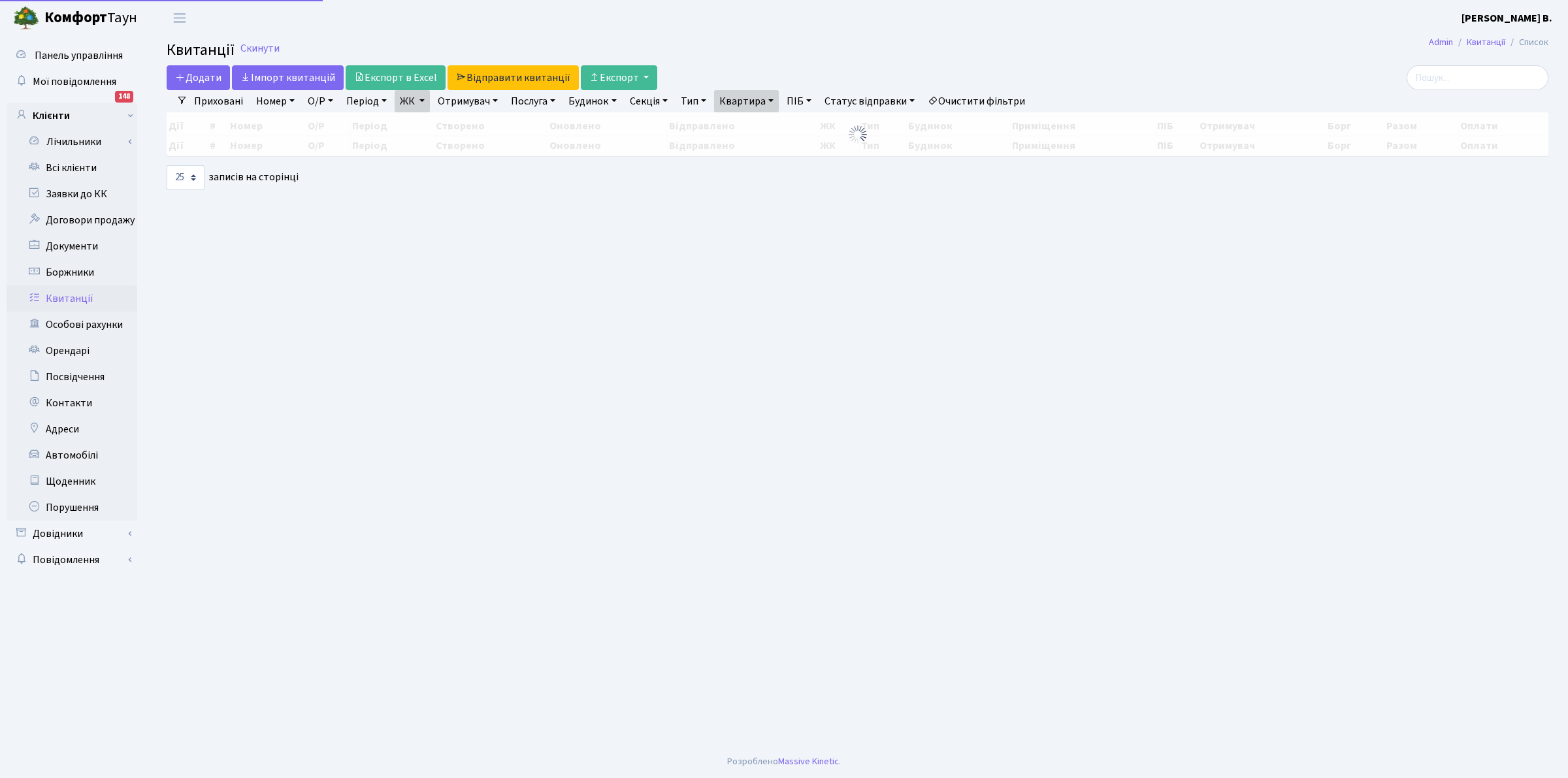
select select "25"
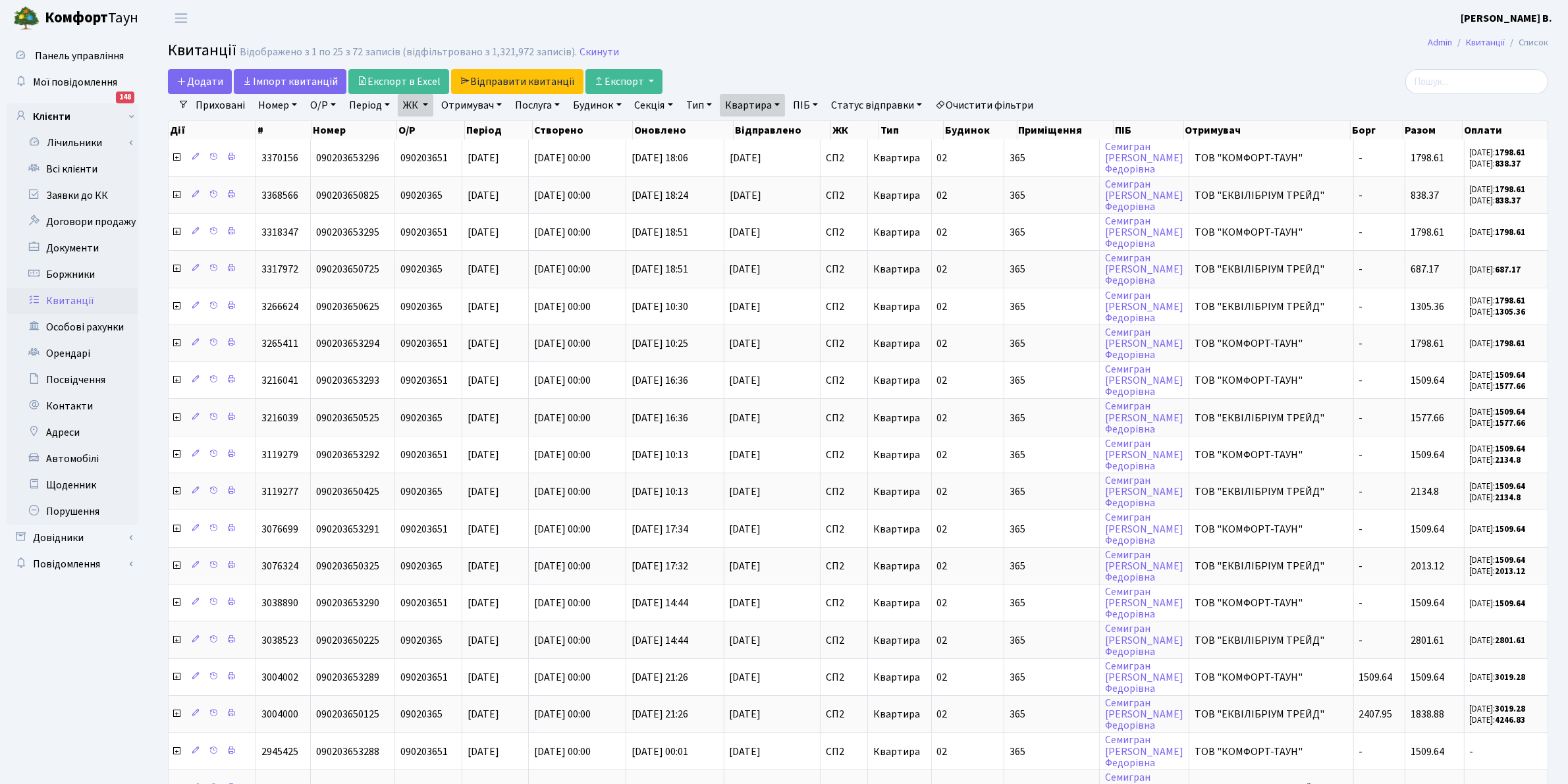
click at [990, 109] on link "Очистити фільтри" at bounding box center [984, 105] width 109 height 22
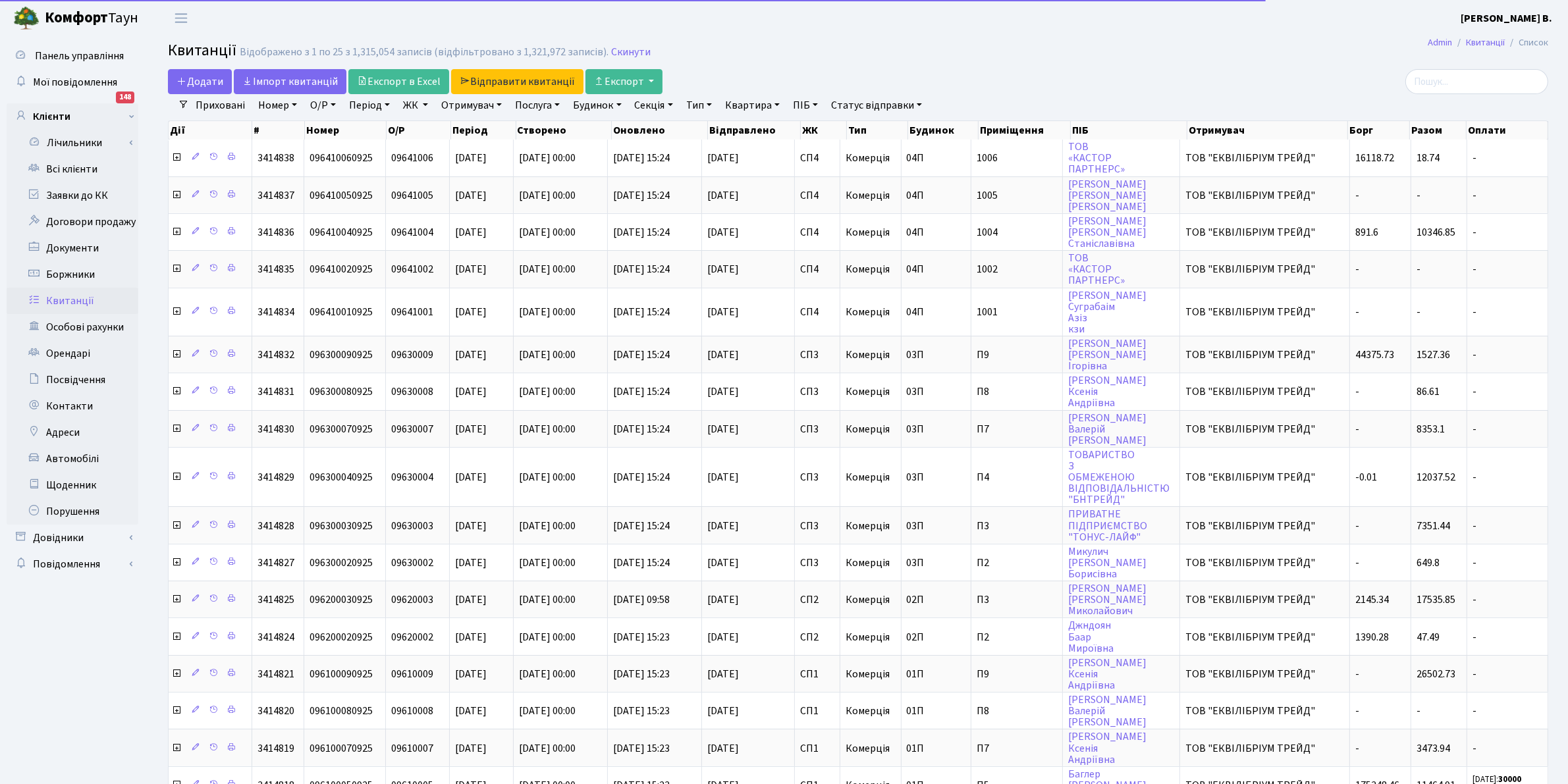
click at [412, 104] on link "ЖК" at bounding box center [415, 105] width 36 height 22
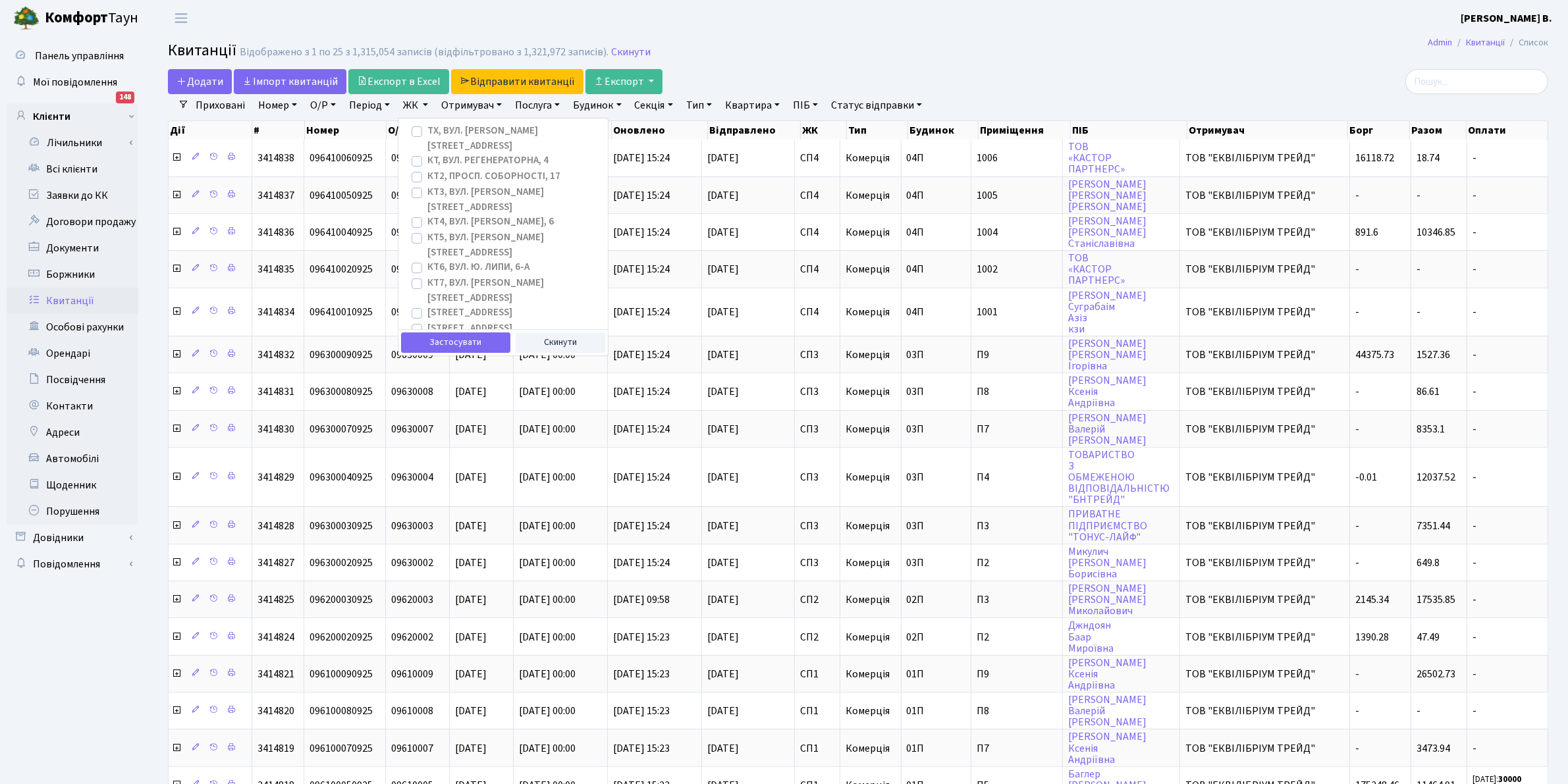
click at [455, 321] on label "[STREET_ADDRESS]" at bounding box center [470, 329] width 85 height 15
click at [436, 321] on input "[STREET_ADDRESS]" at bounding box center [431, 325] width 9 height 9
checkbox input "true"
click at [450, 342] on button "Застосувати" at bounding box center [455, 342] width 110 height 20
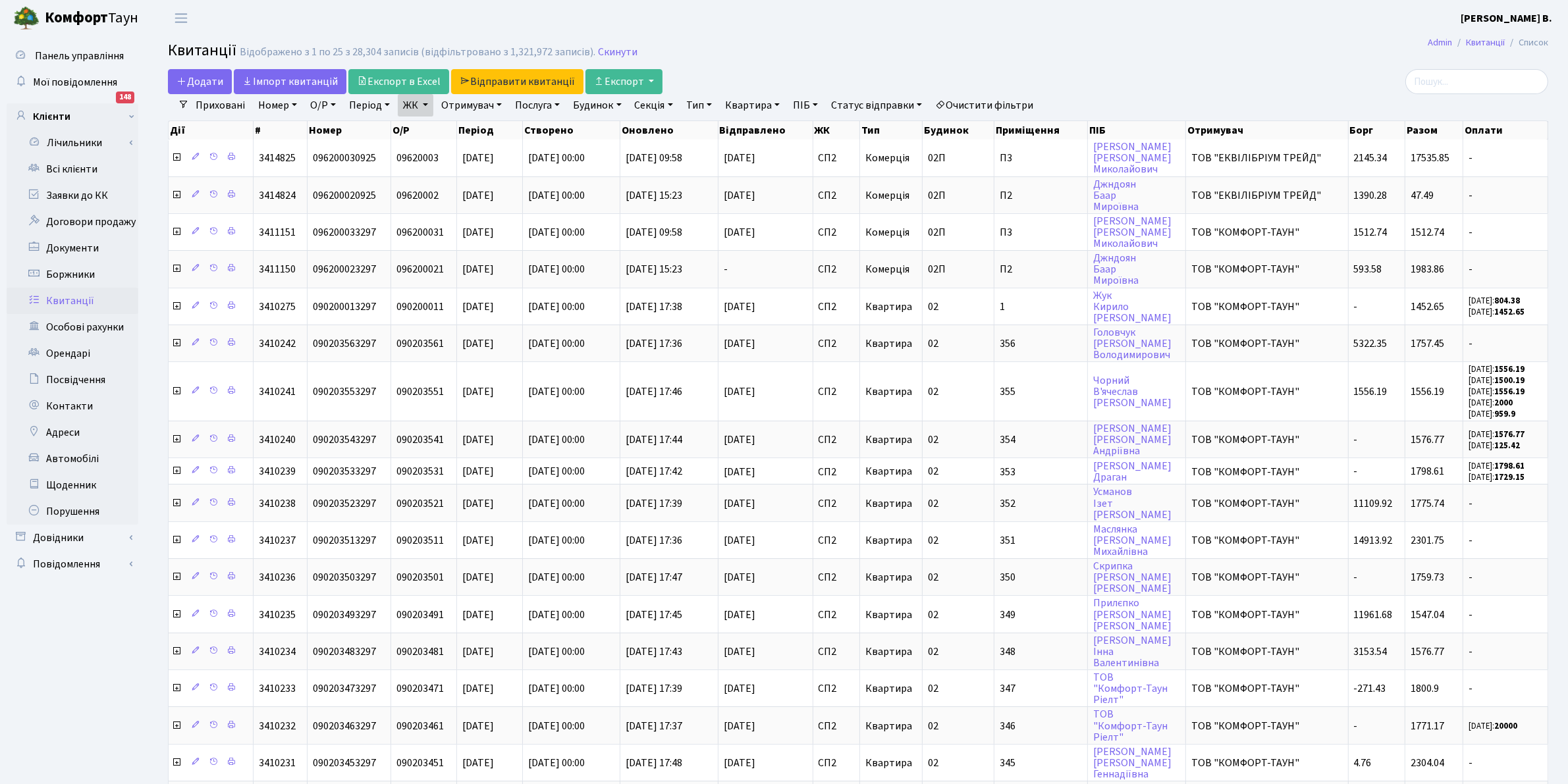
click at [748, 110] on link "Квартира" at bounding box center [752, 105] width 65 height 22
drag, startPoint x: 747, startPoint y: 135, endPoint x: 772, endPoint y: 77, distance: 63.2
click at [747, 134] on input "text" at bounding box center [759, 131] width 77 height 25
type input "365"
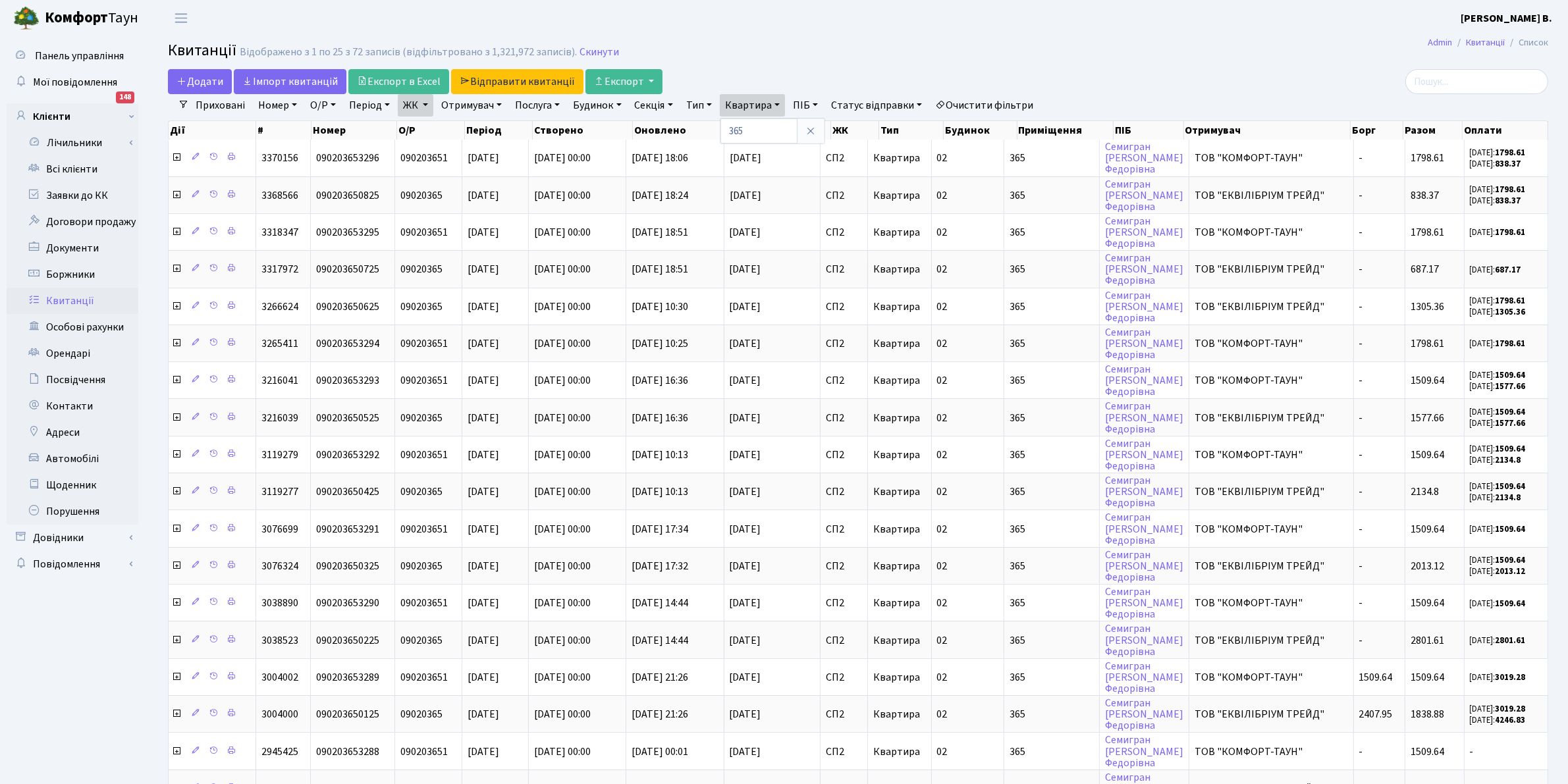
click at [795, 28] on header "Комфорт Таун Клишко І. В. Мій обліковий запис Вийти" at bounding box center [784, 18] width 1568 height 37
drag, startPoint x: 285, startPoint y: 77, endPoint x: 854, endPoint y: 83, distance: 569.0
click at [284, 77] on link "Iмпорт квитанцій" at bounding box center [289, 82] width 112 height 25
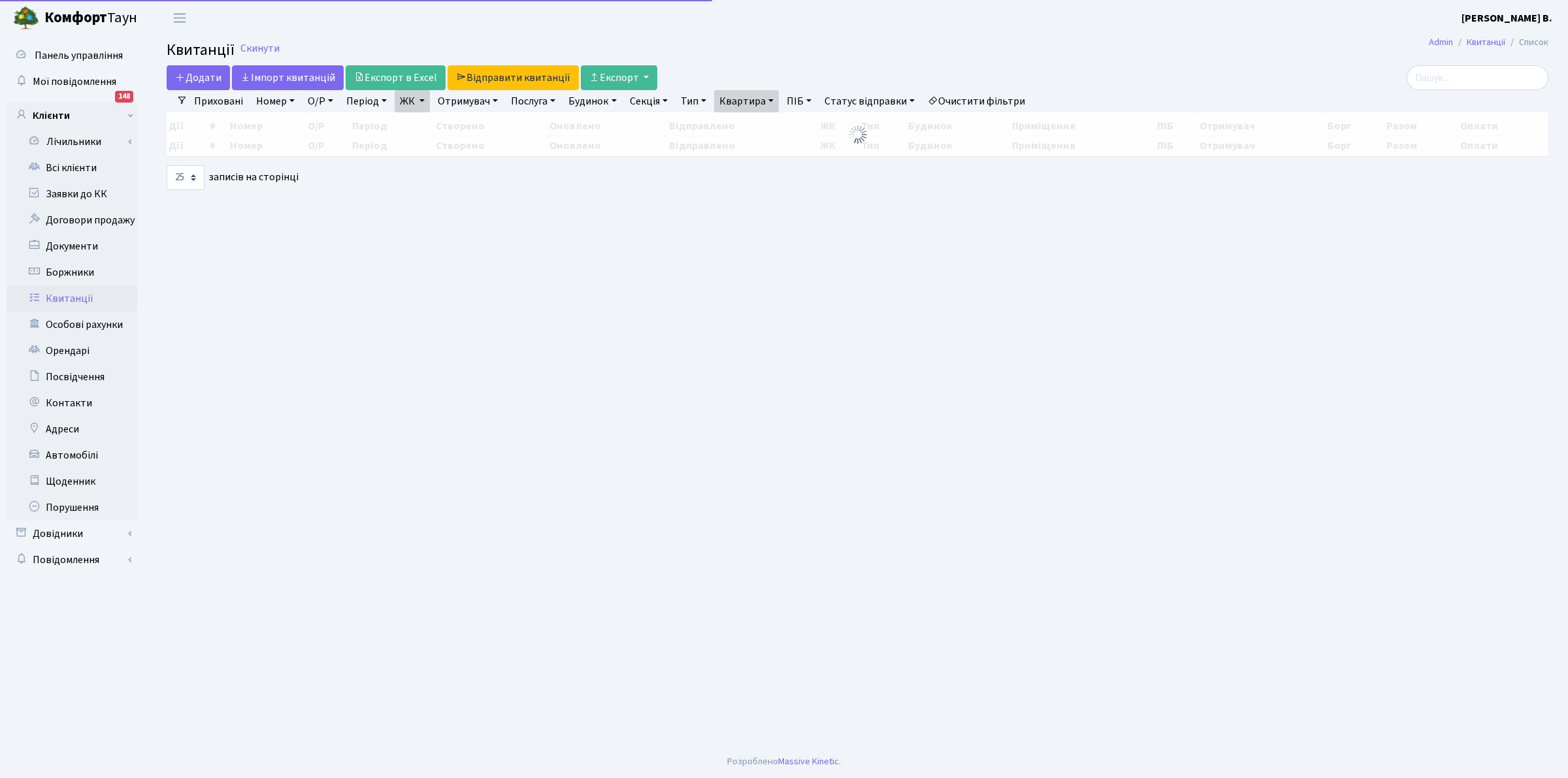
select select "25"
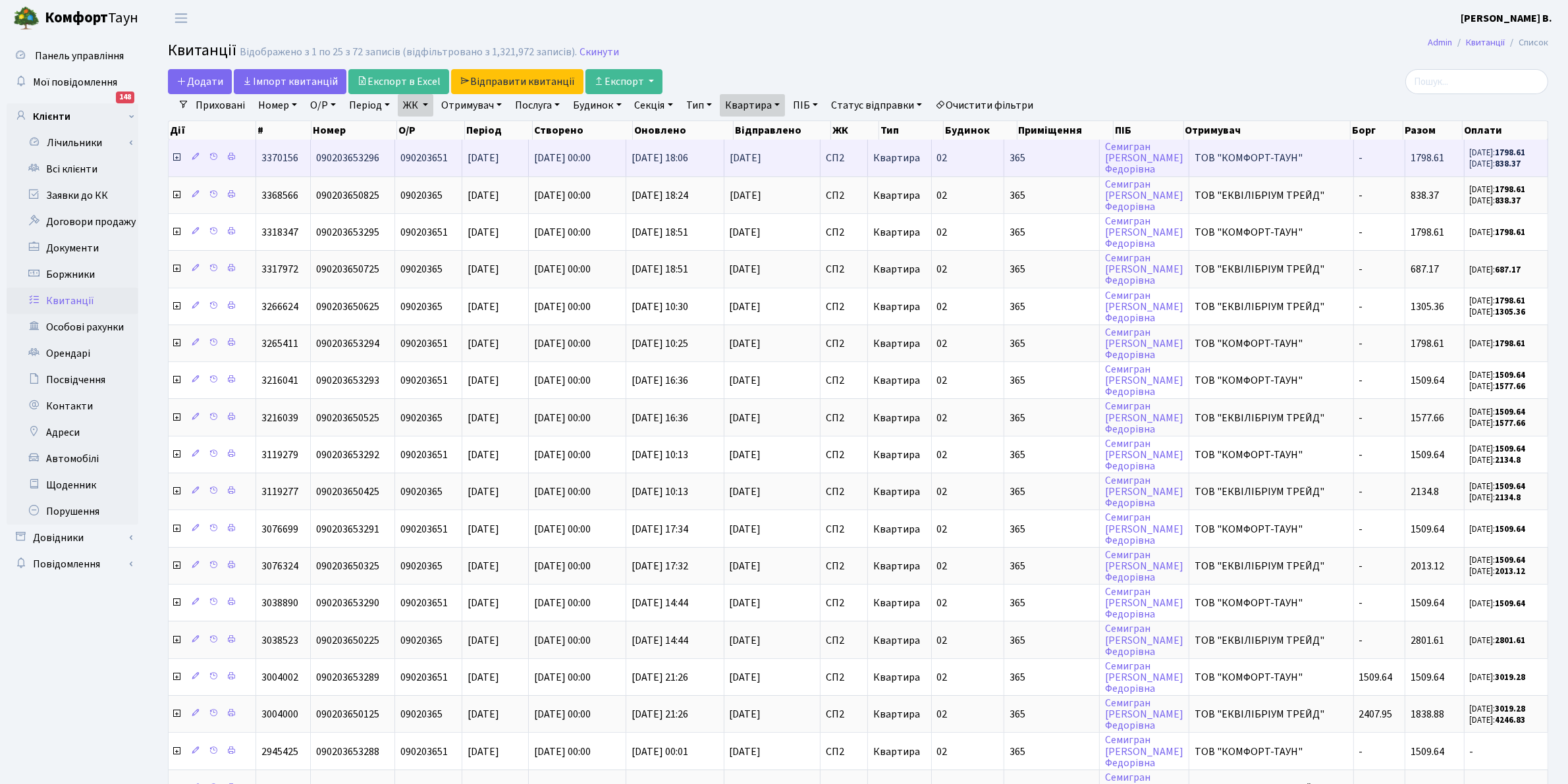
drag, startPoint x: 1245, startPoint y: 38, endPoint x: 625, endPoint y: 145, distance: 629.2
click at [1237, 37] on main "Admin Квитанції Список Квитанції Відображено з 1 по 25 з 72 записів (відфільтро…" at bounding box center [858, 579] width 1420 height 1087
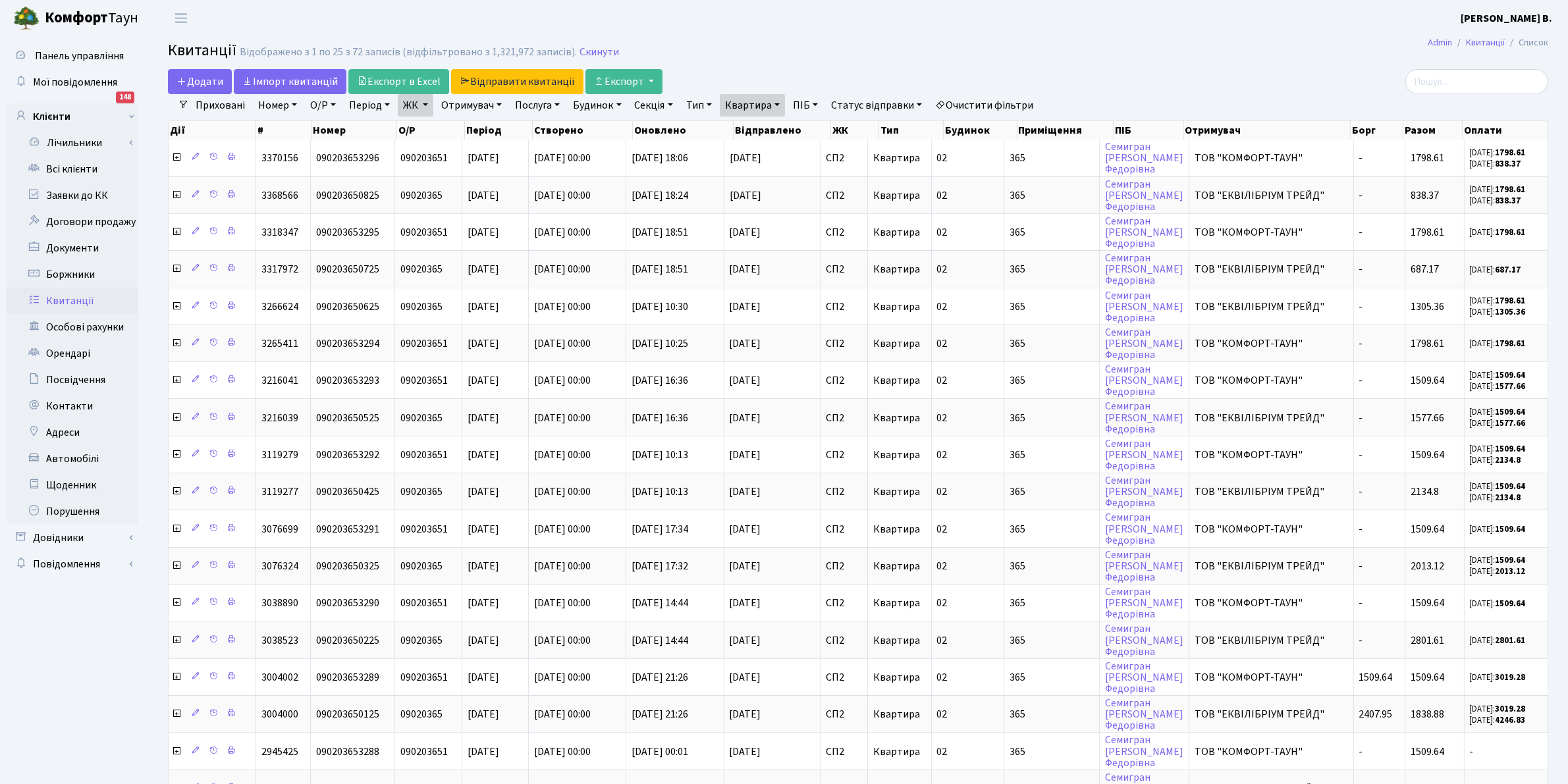
click at [50, 298] on link "Квитанції" at bounding box center [72, 301] width 132 height 26
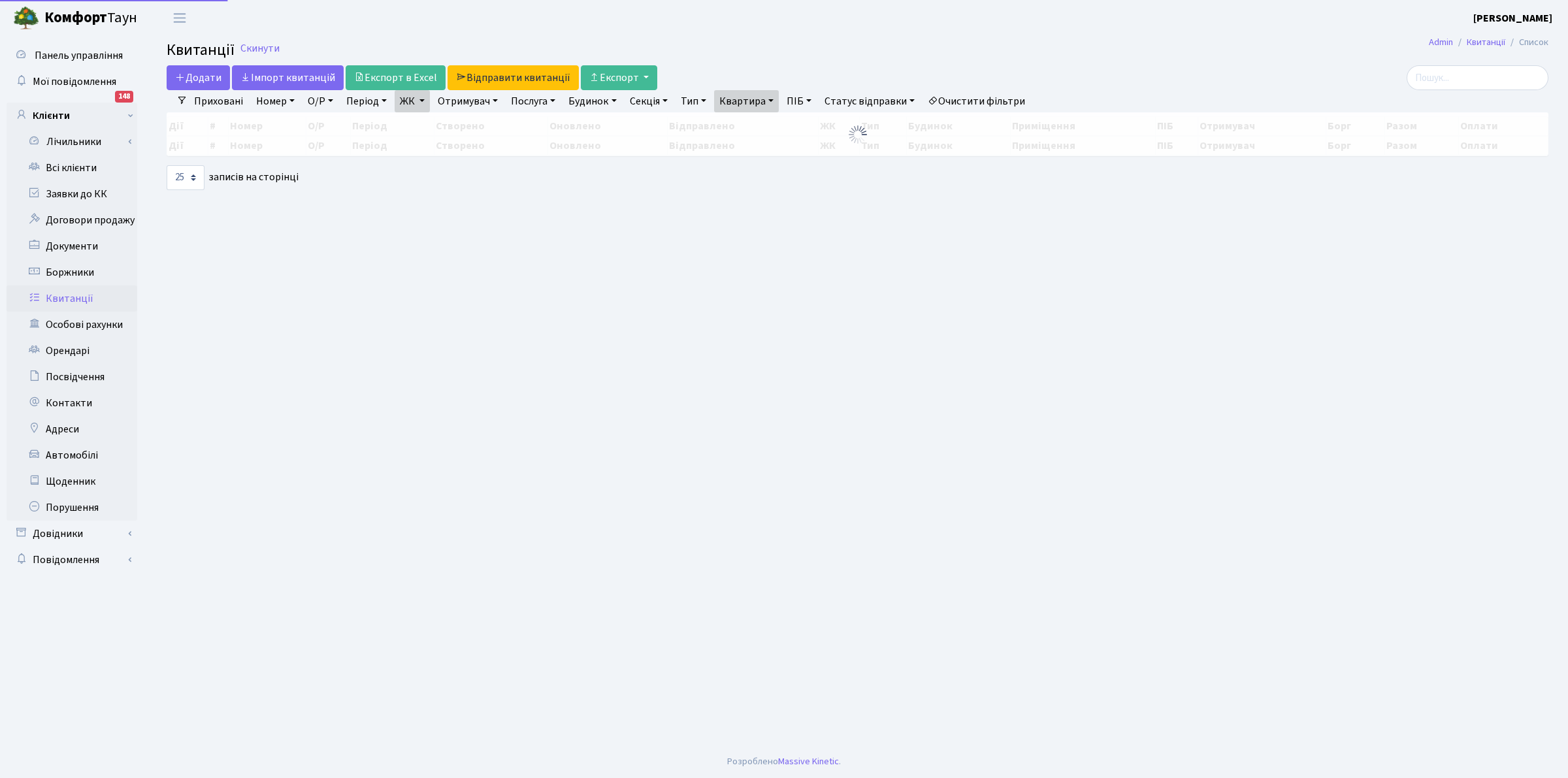
select select "25"
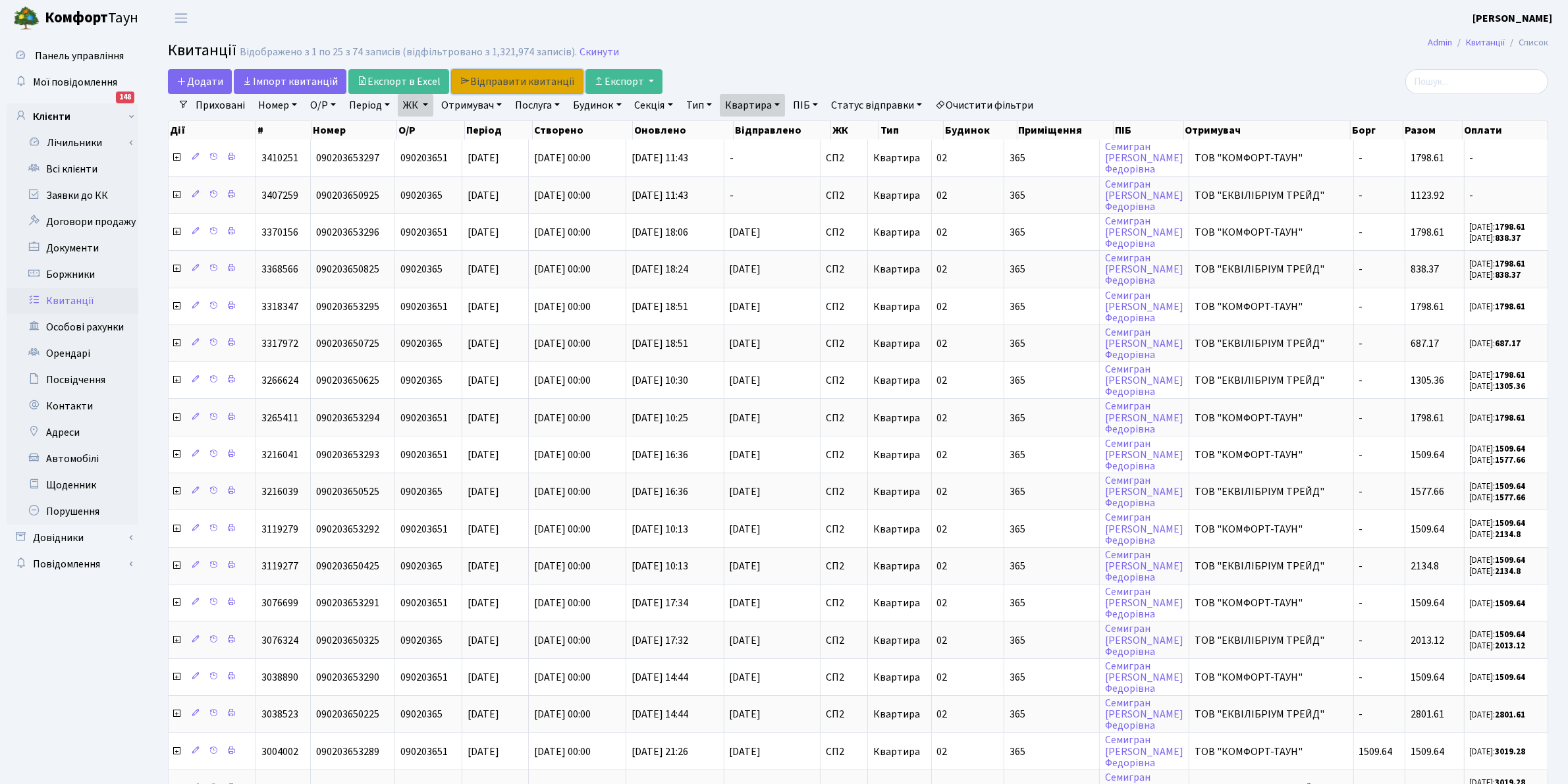
click at [512, 74] on link "Відправити квитанції" at bounding box center [517, 82] width 133 height 25
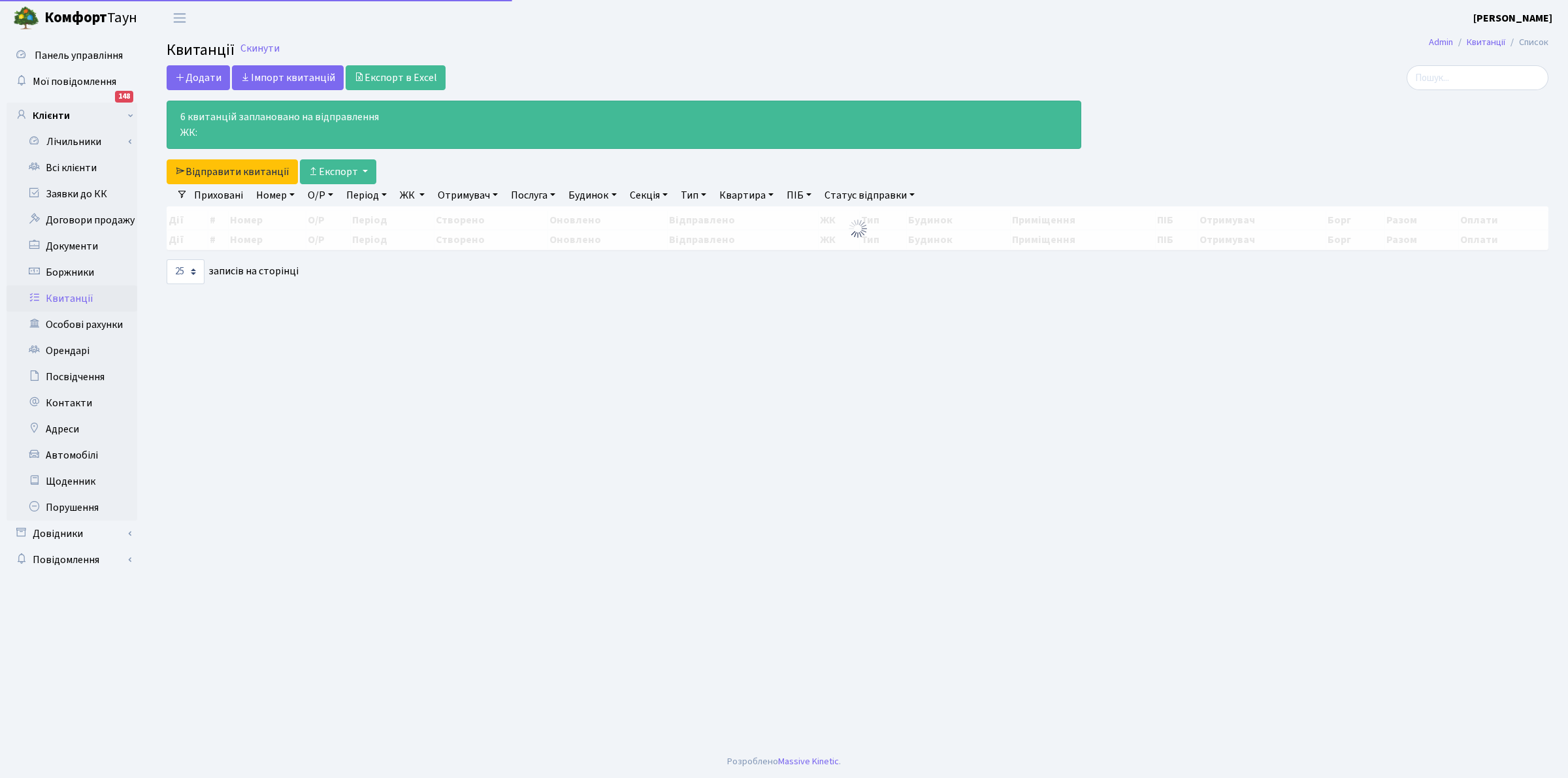
select select "25"
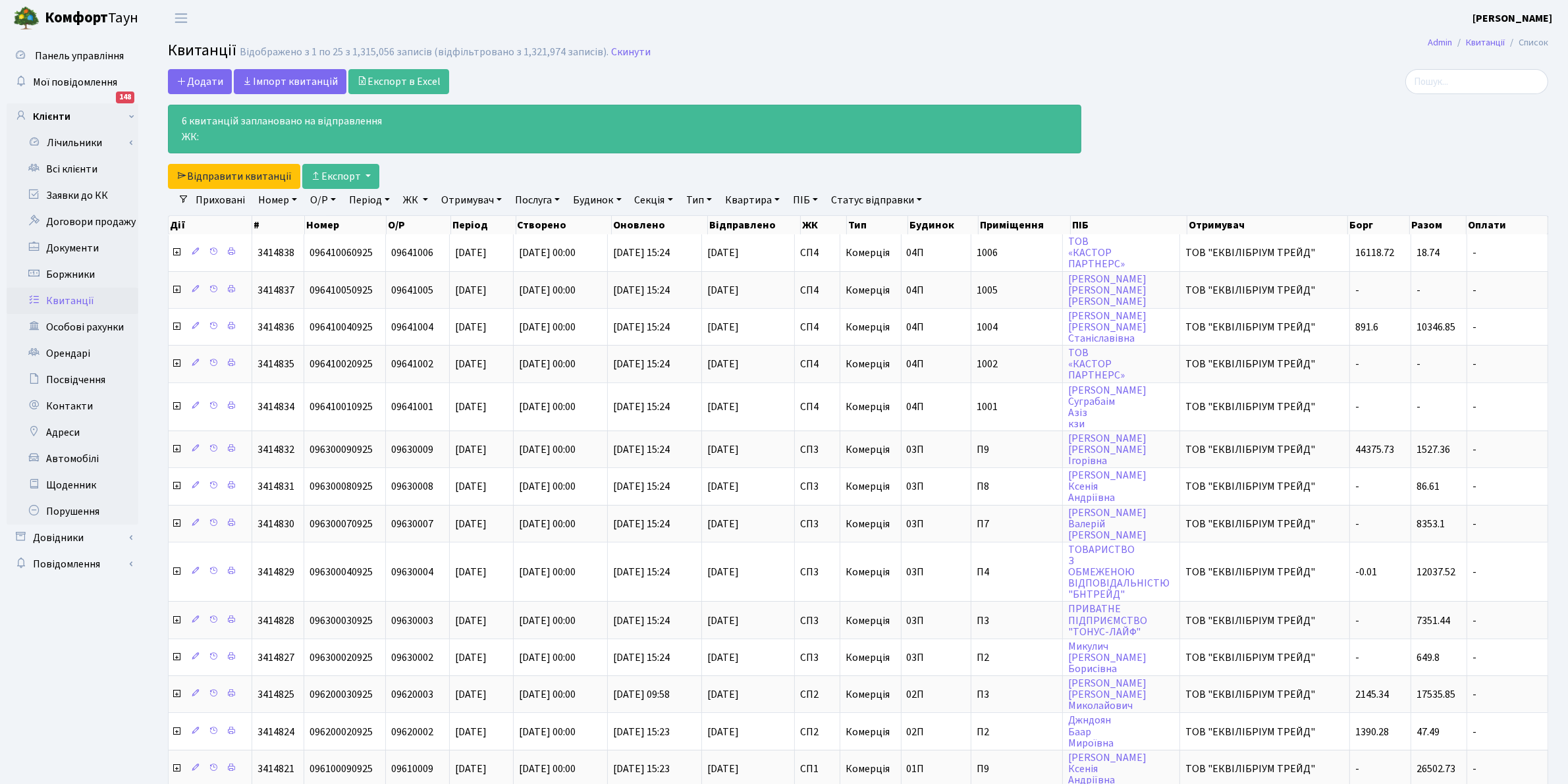
click at [855, 81] on div "Додати Iмпорт квитанцій Експорт в Excel 6 квитанцій заплановано на відправлення…" at bounding box center [625, 129] width 914 height 120
click at [81, 168] on link "Всі клієнти" at bounding box center [72, 168] width 132 height 26
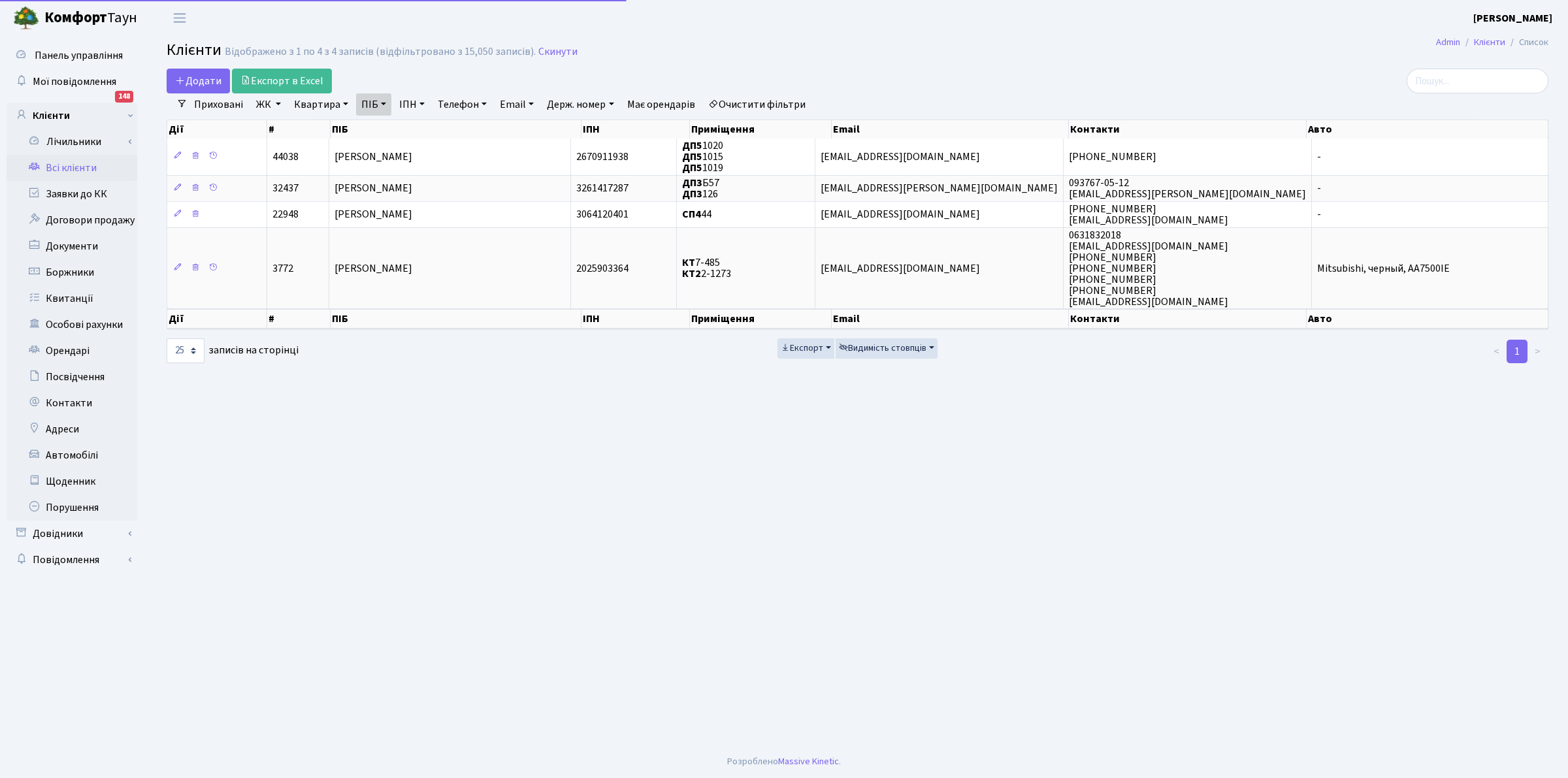
select select "25"
click at [83, 168] on link "Всі клієнти" at bounding box center [71, 167] width 131 height 26
select select "25"
click at [751, 105] on link "Очистити фільтри" at bounding box center [756, 104] width 108 height 22
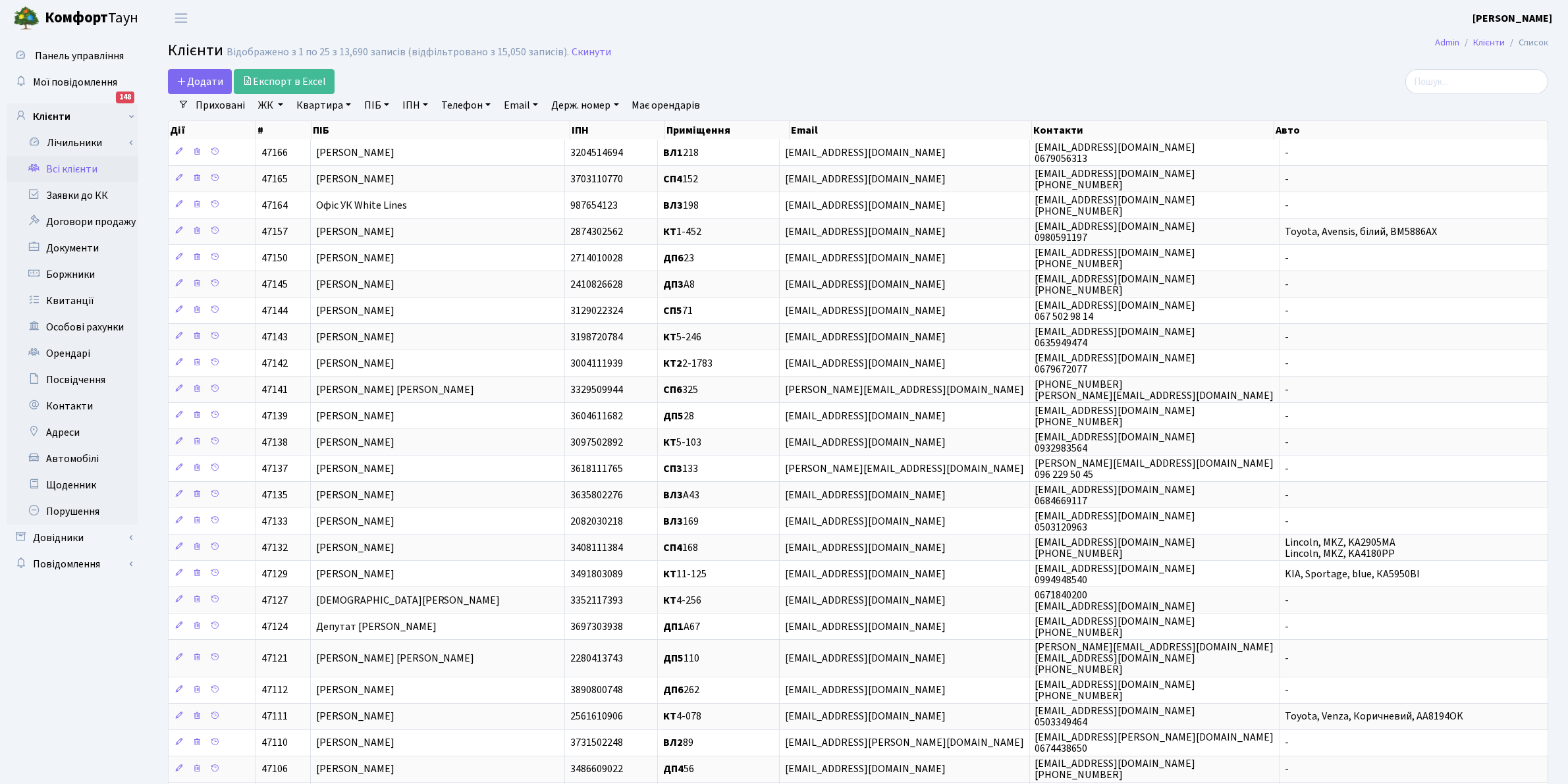
click at [370, 108] on link "ПІБ" at bounding box center [377, 105] width 36 height 22
drag, startPoint x: 383, startPoint y: 133, endPoint x: 380, endPoint y: 122, distance: 11.4
click at [383, 133] on input "text" at bounding box center [398, 131] width 77 height 25
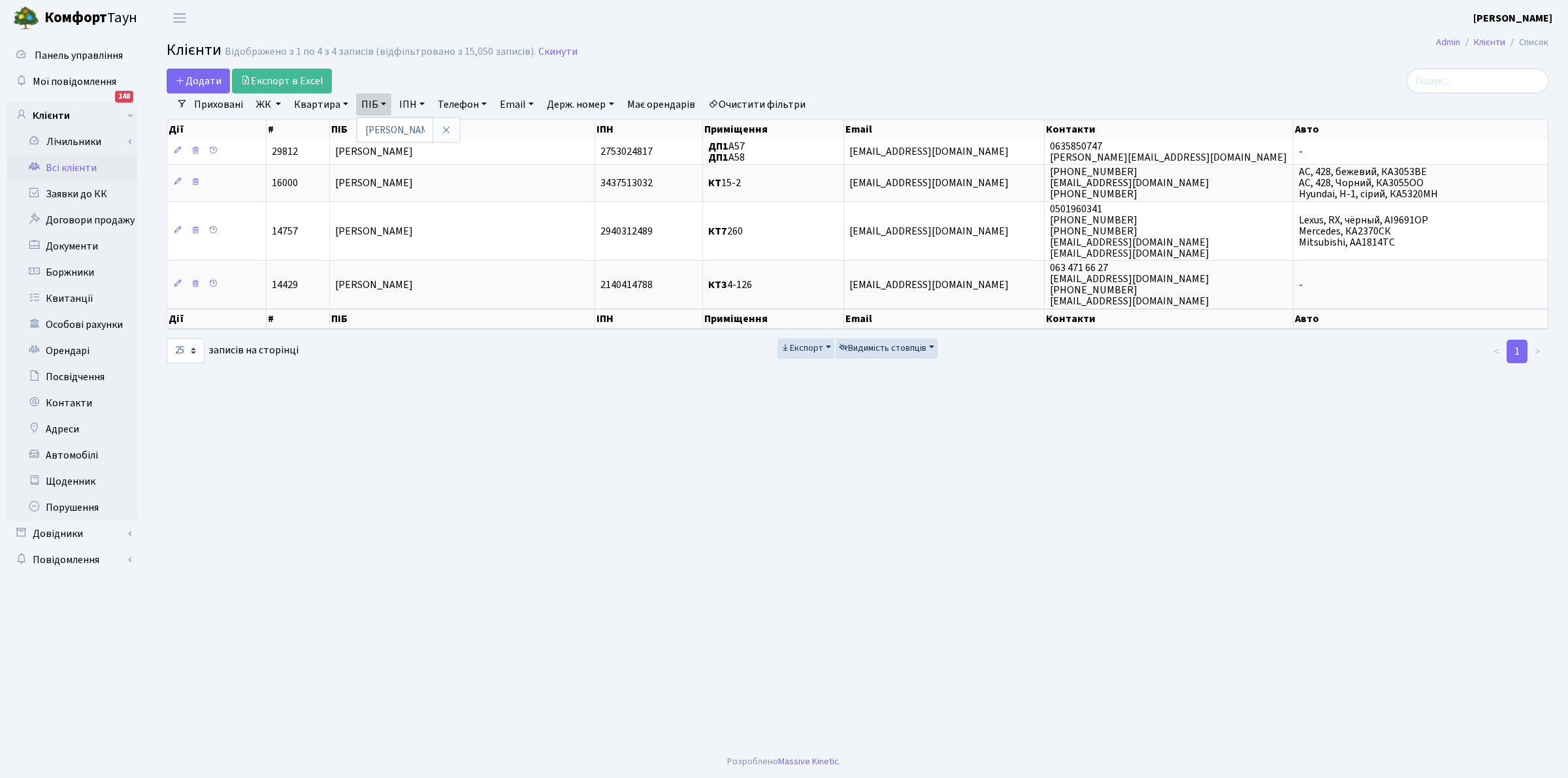
click at [535, 16] on header "[PERSON_NAME] [PERSON_NAME] Мій обліковий запис Вийти" at bounding box center [784, 18] width 1568 height 36
click at [364, 100] on link "ПІБ" at bounding box center [374, 104] width 35 height 22
type input "[PERSON_NAME]"
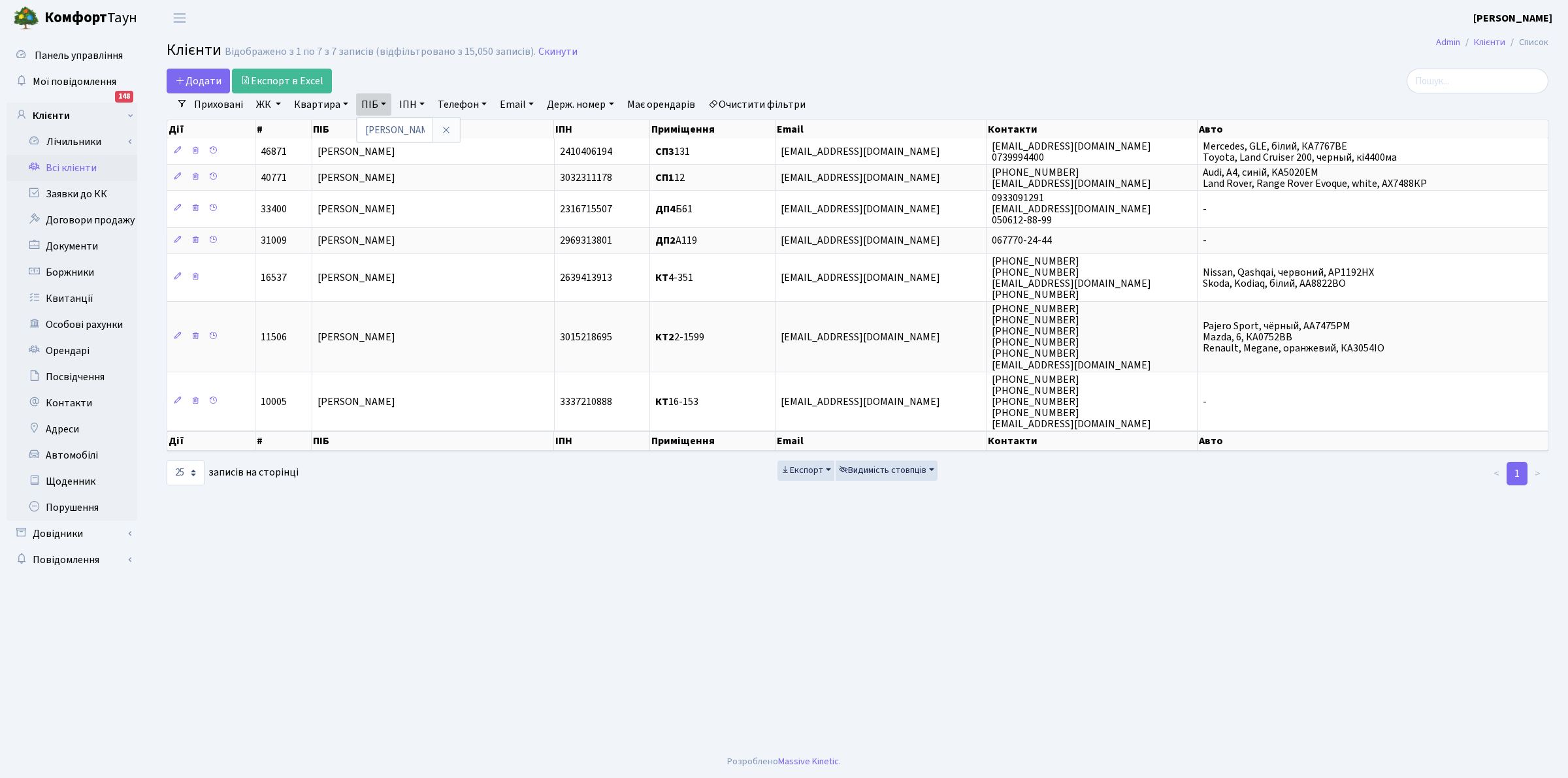
drag, startPoint x: 672, startPoint y: 493, endPoint x: 771, endPoint y: 498, distance: 99.1
click at [681, 491] on main "Admin Клієнти Список Клієнти Відображено з 1 по 7 з 7 записів (відфільтровано з…" at bounding box center [857, 391] width 1421 height 709
click at [61, 194] on link "Заявки до КК" at bounding box center [71, 194] width 131 height 26
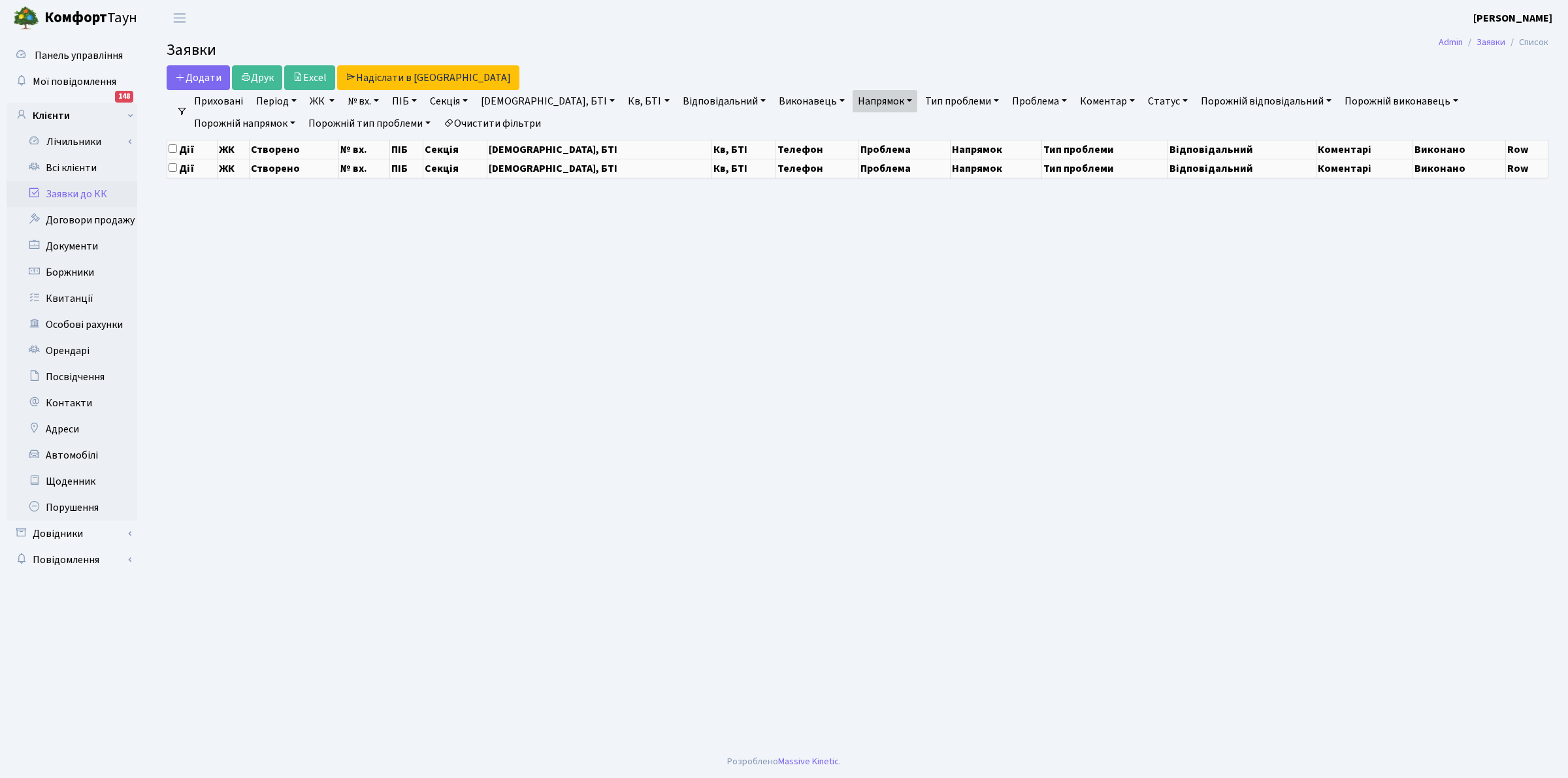
select select "25"
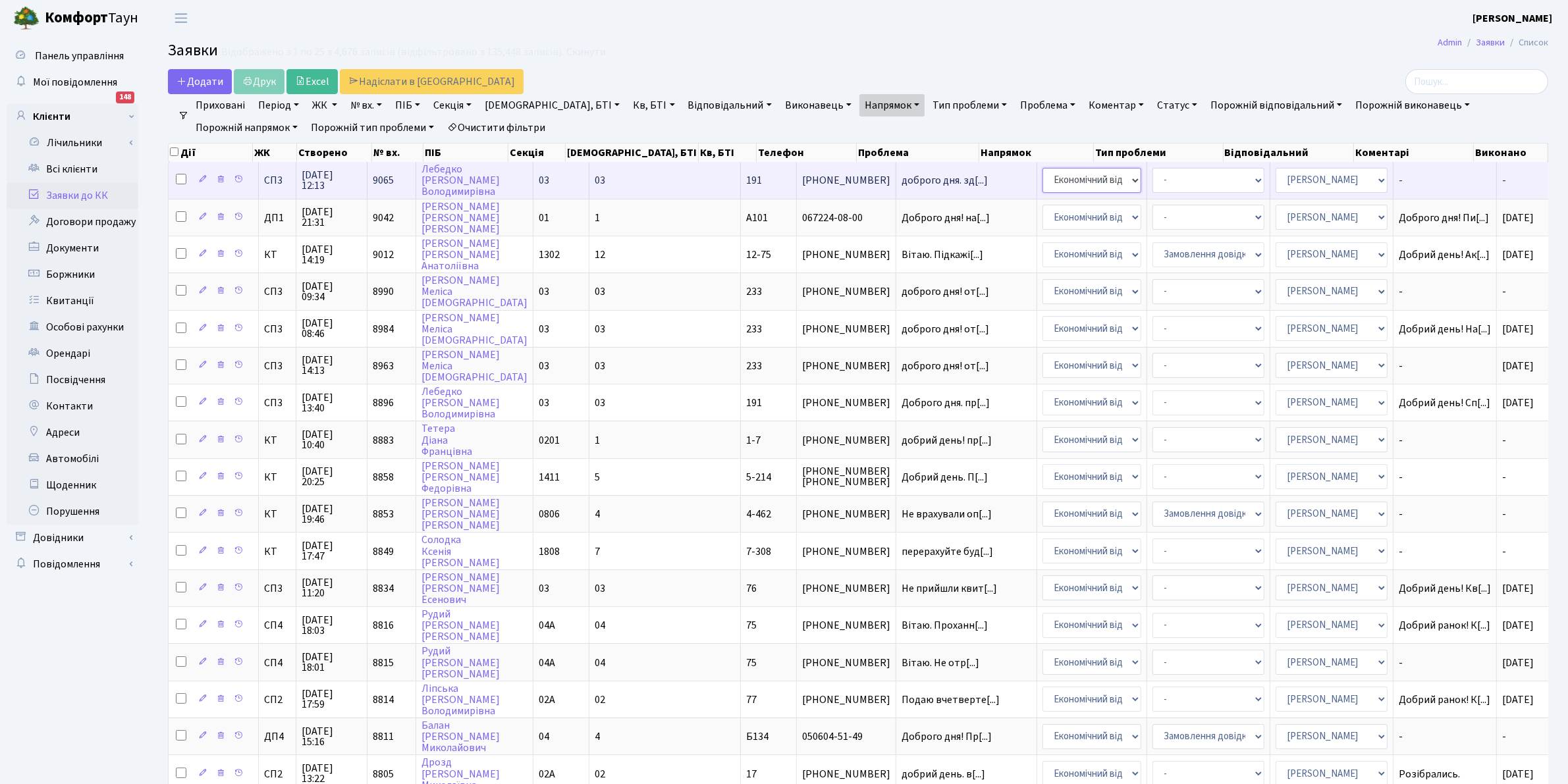
click at [1042, 177] on select "- Адміністрація Домофон, СКД Ліфт Майстри Сантехніка Економічний відділ Електри…" at bounding box center [1091, 181] width 99 height 25
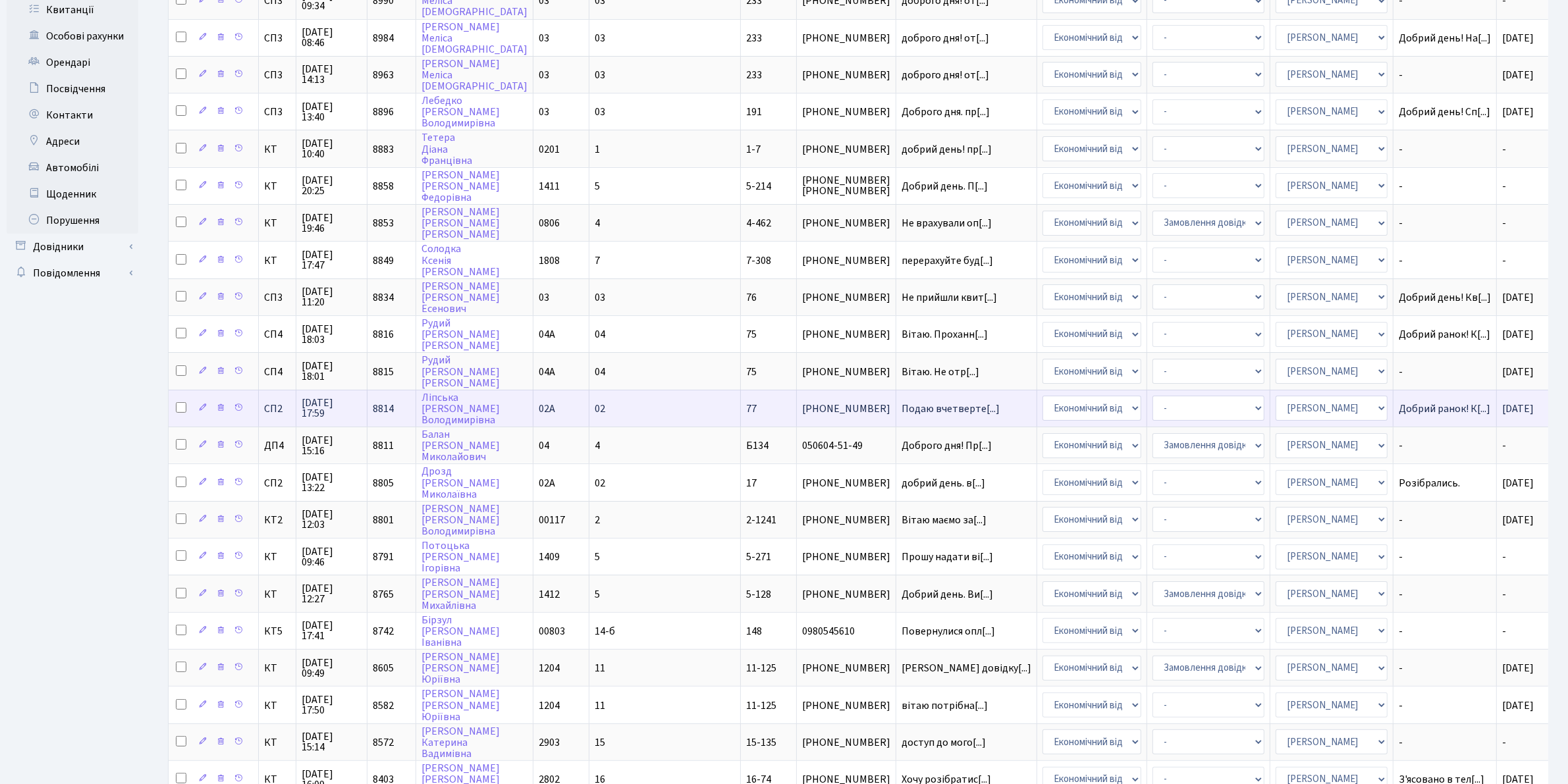
scroll to position [44, 0]
